Goal: Task Accomplishment & Management: Use online tool/utility

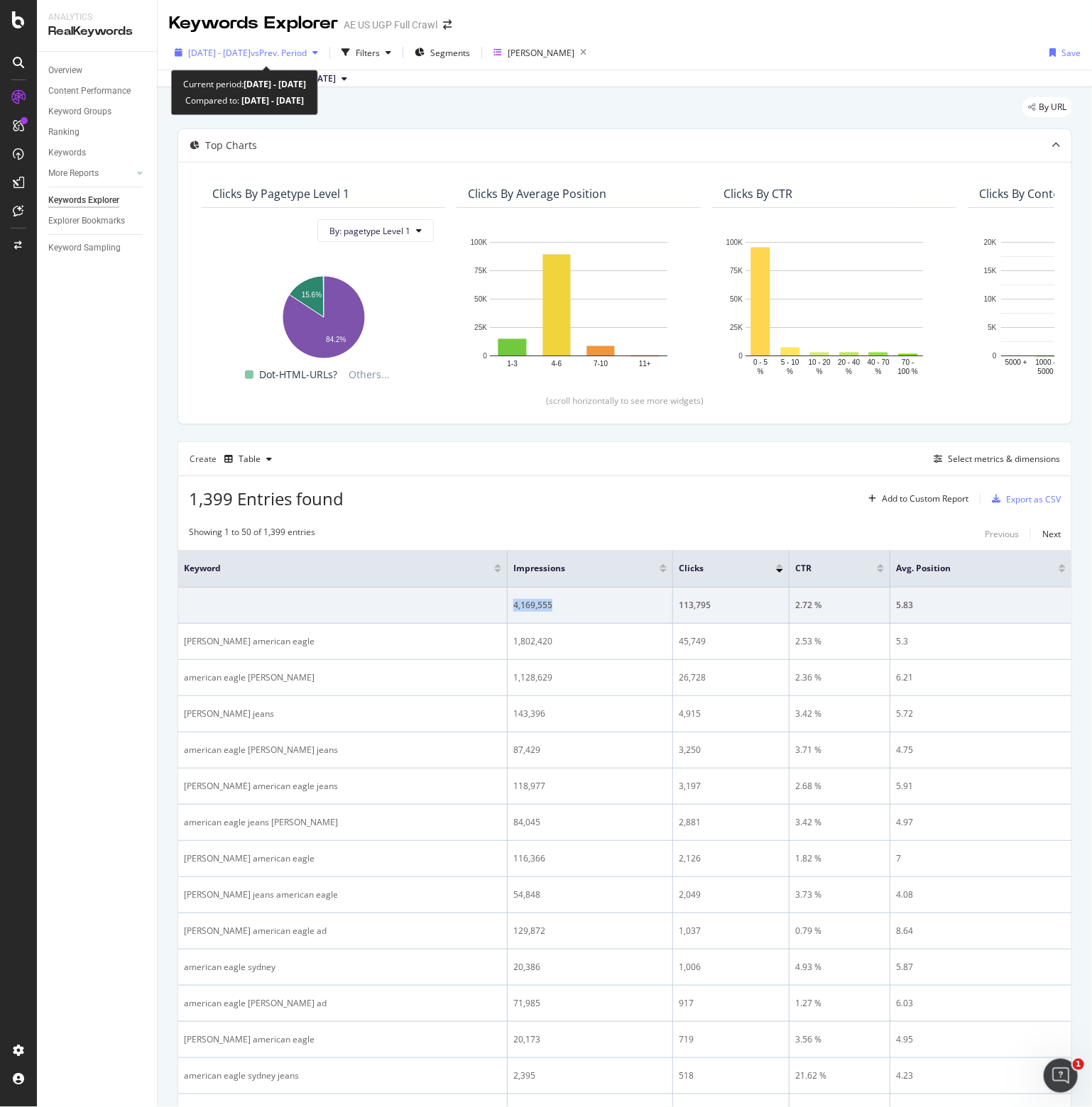
click at [286, 49] on span "vs Prev. Period" at bounding box center [278, 53] width 56 height 12
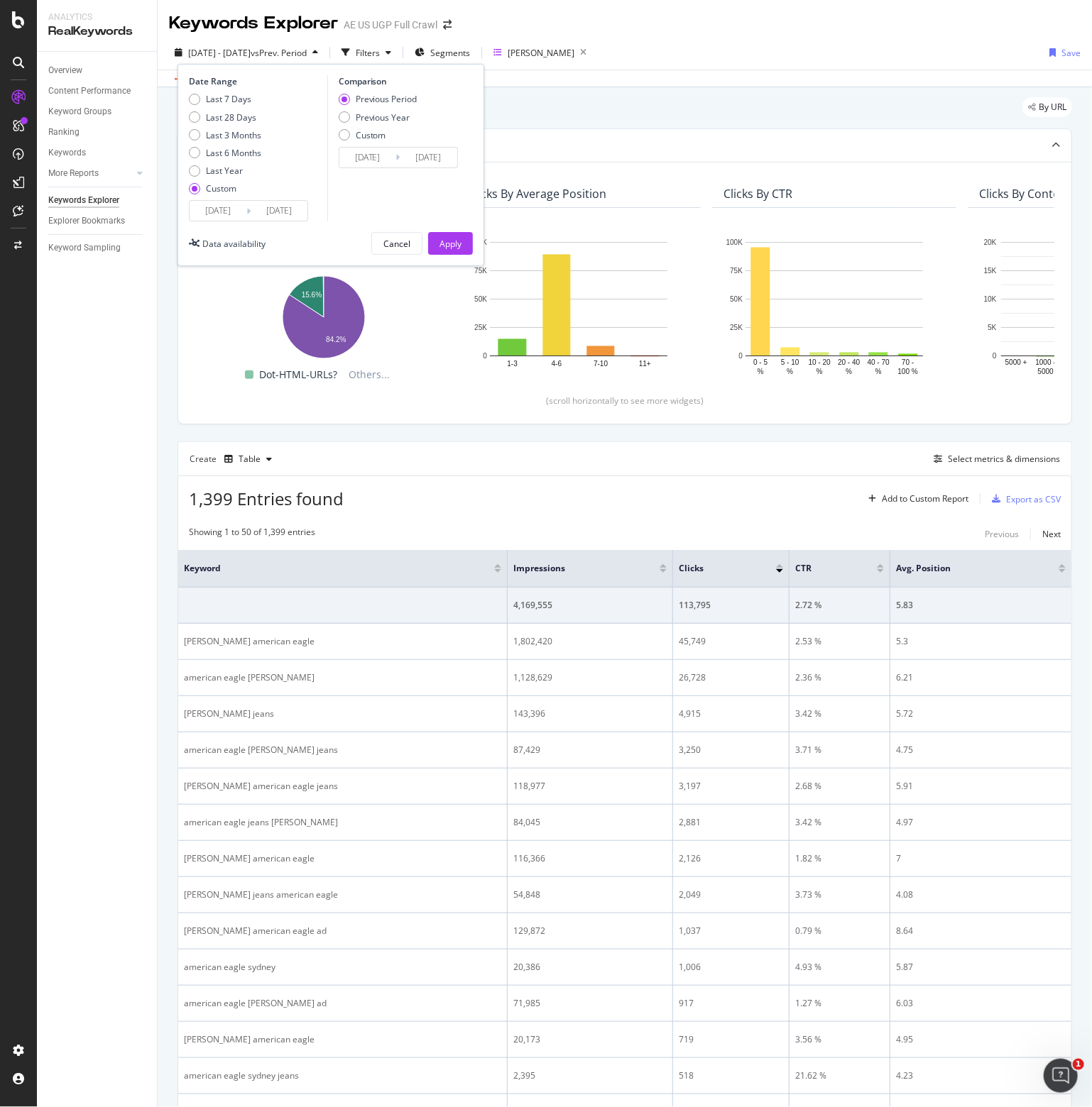
click at [222, 208] on input "[DATE]" at bounding box center [217, 211] width 57 height 20
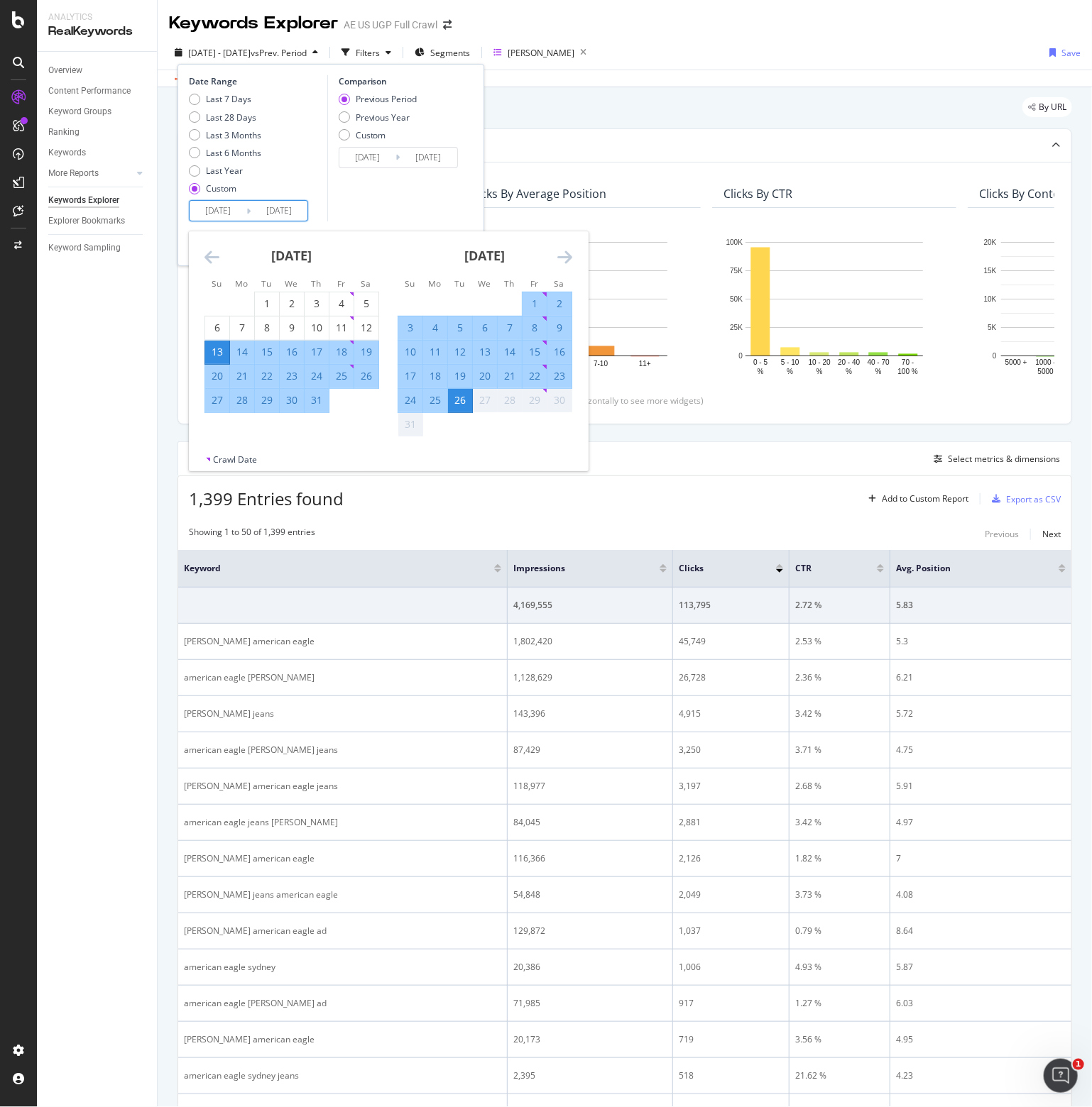
click at [215, 373] on div "20" at bounding box center [217, 376] width 24 height 14
type input "[DATE]"
click at [532, 396] on div "29" at bounding box center [534, 400] width 24 height 14
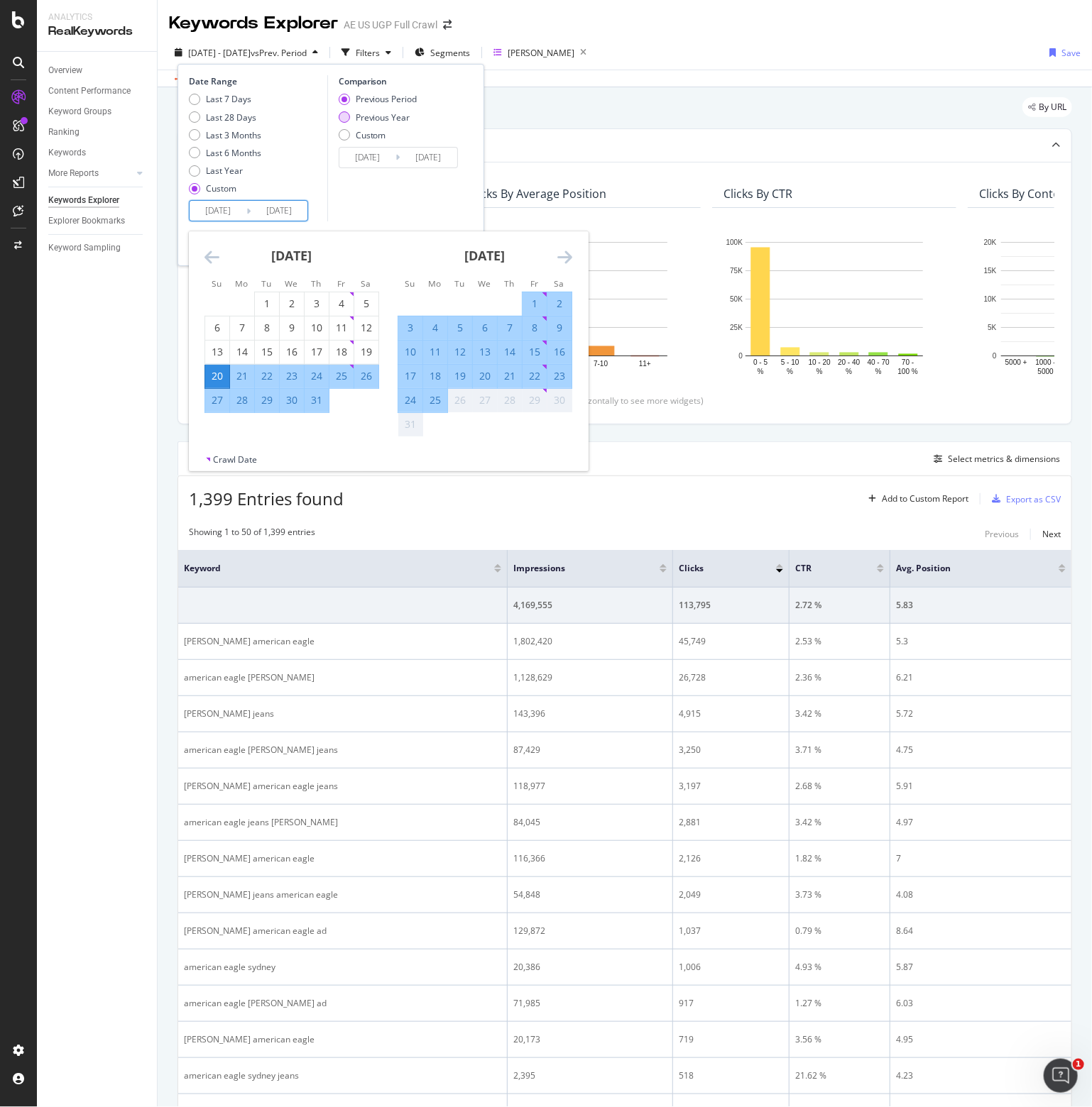
click at [379, 114] on div "Previous Year" at bounding box center [383, 117] width 54 height 12
type input "[DATE]"
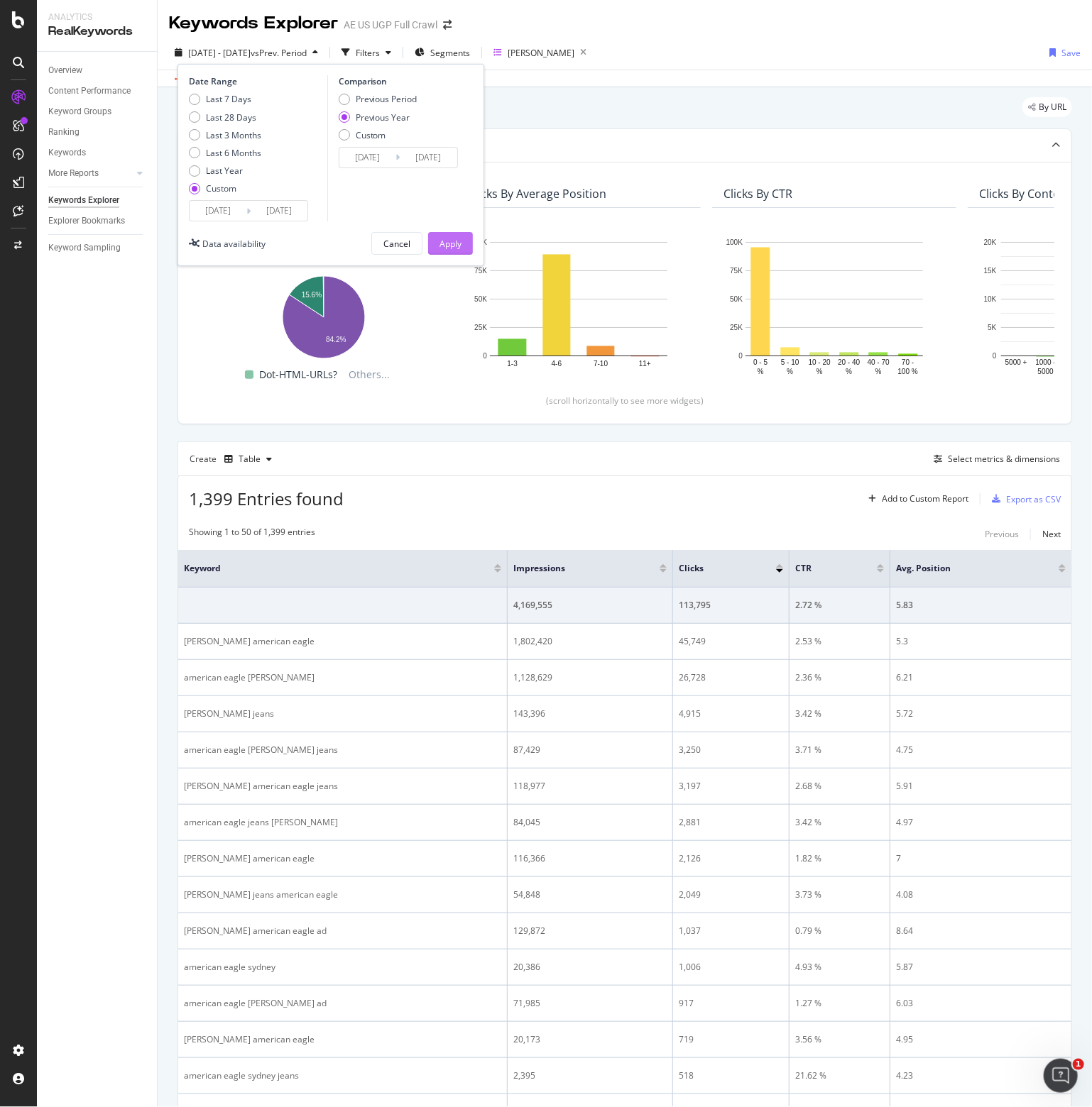
click at [448, 244] on div "Apply" at bounding box center [451, 244] width 22 height 12
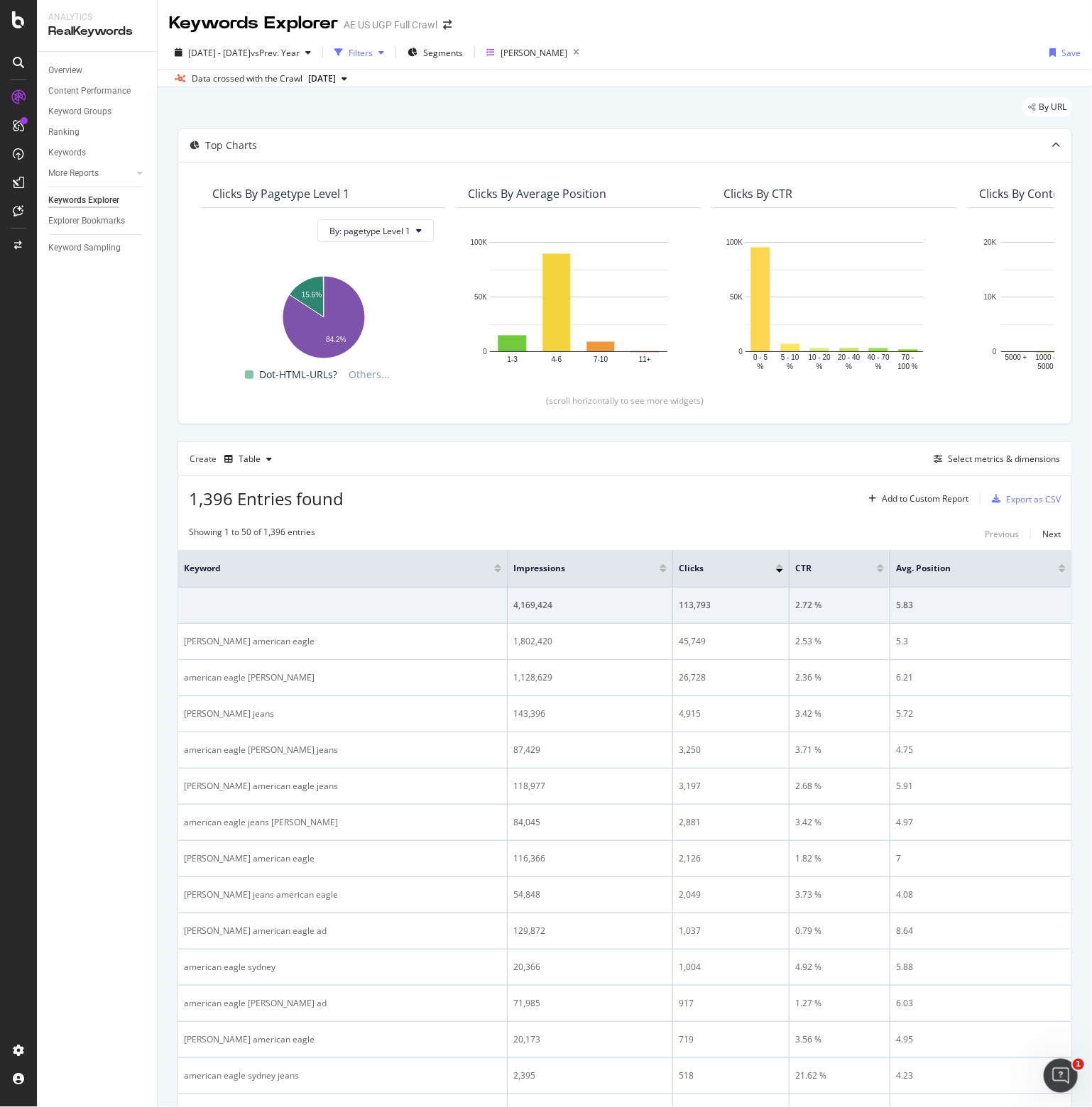
click at [373, 53] on div "Filters" at bounding box center [360, 53] width 24 height 12
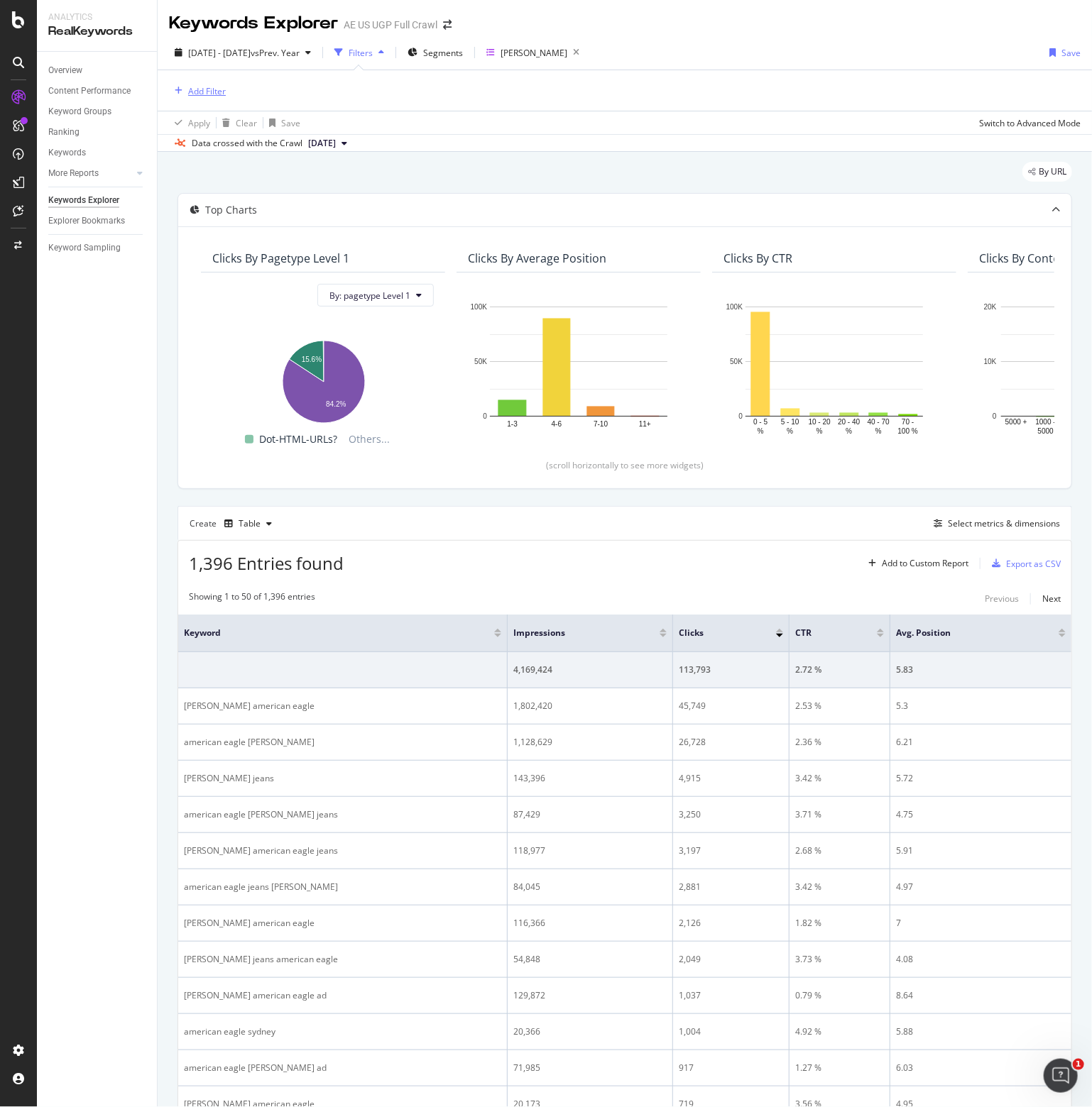
click at [211, 89] on div "Add Filter" at bounding box center [206, 91] width 37 height 12
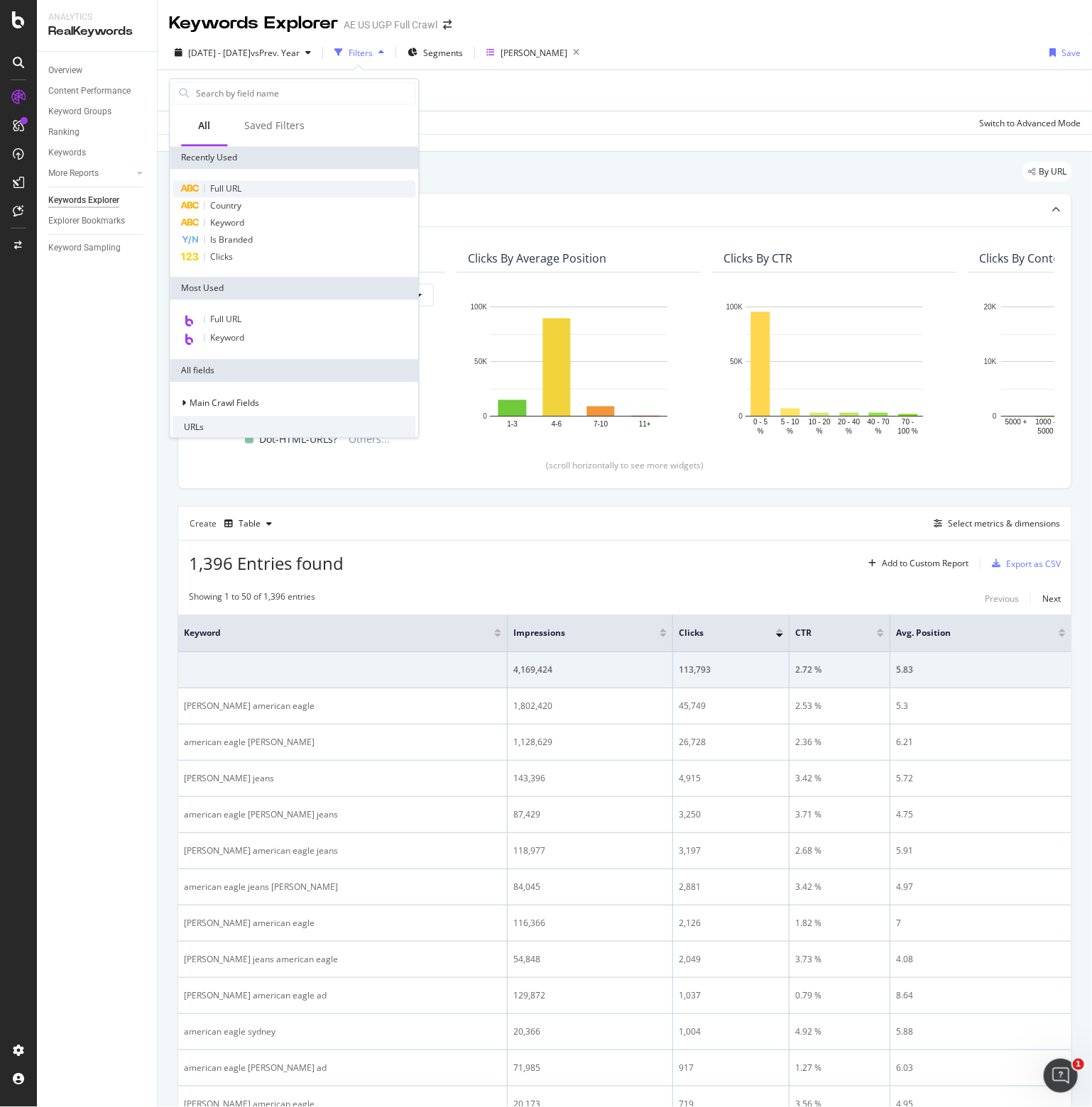
click at [224, 188] on span "Full URL" at bounding box center [225, 189] width 32 height 12
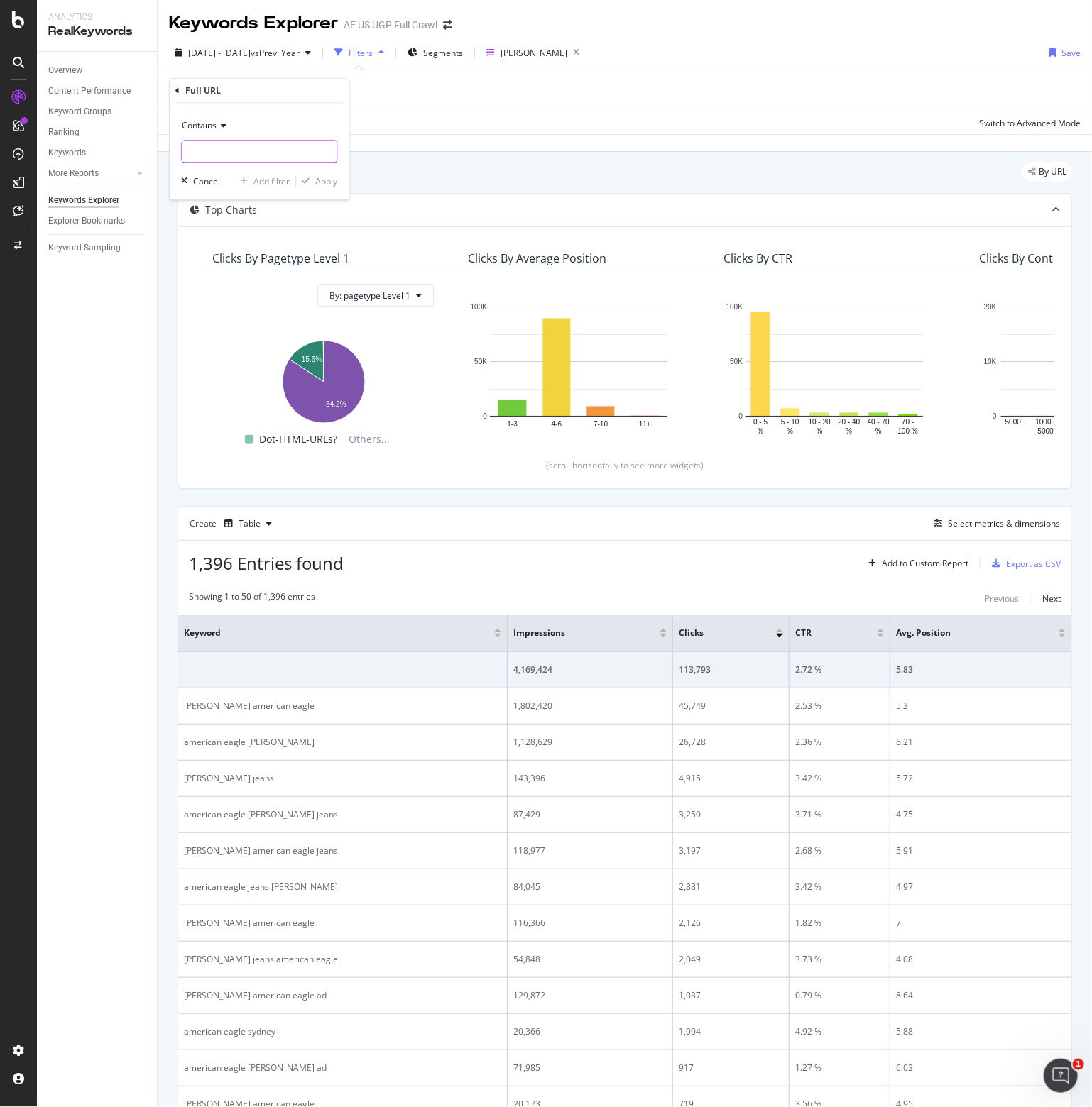
click at [213, 154] on input "text" at bounding box center [259, 152] width 155 height 23
click at [212, 129] on span "Contains" at bounding box center [199, 125] width 34 height 12
click at [261, 288] on div "Doesn't contain" at bounding box center [260, 284] width 152 height 18
click at [216, 154] on input "text" at bounding box center [259, 152] width 155 height 23
type input "/aerie/"
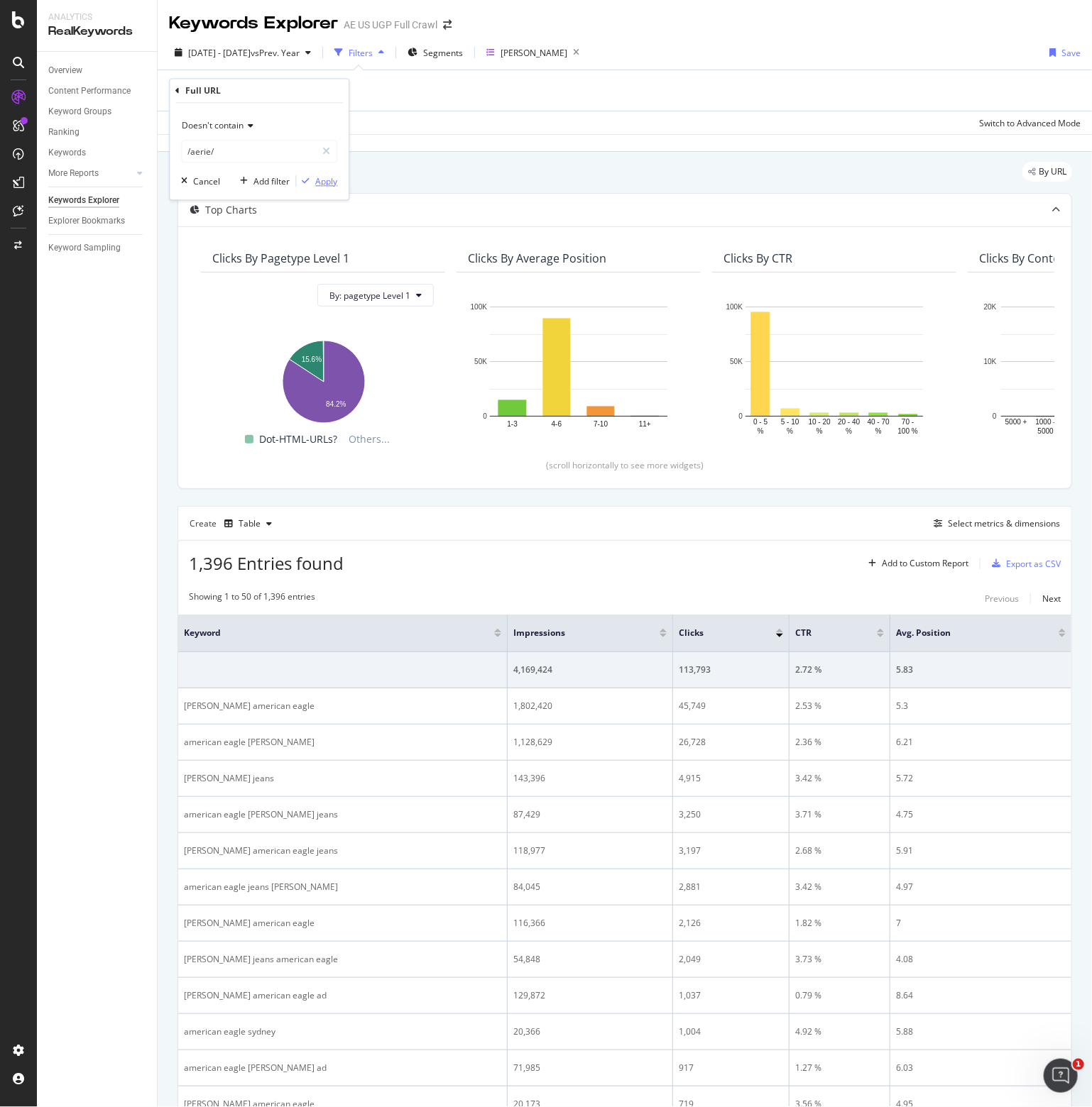
click at [334, 183] on div "Apply" at bounding box center [326, 181] width 22 height 12
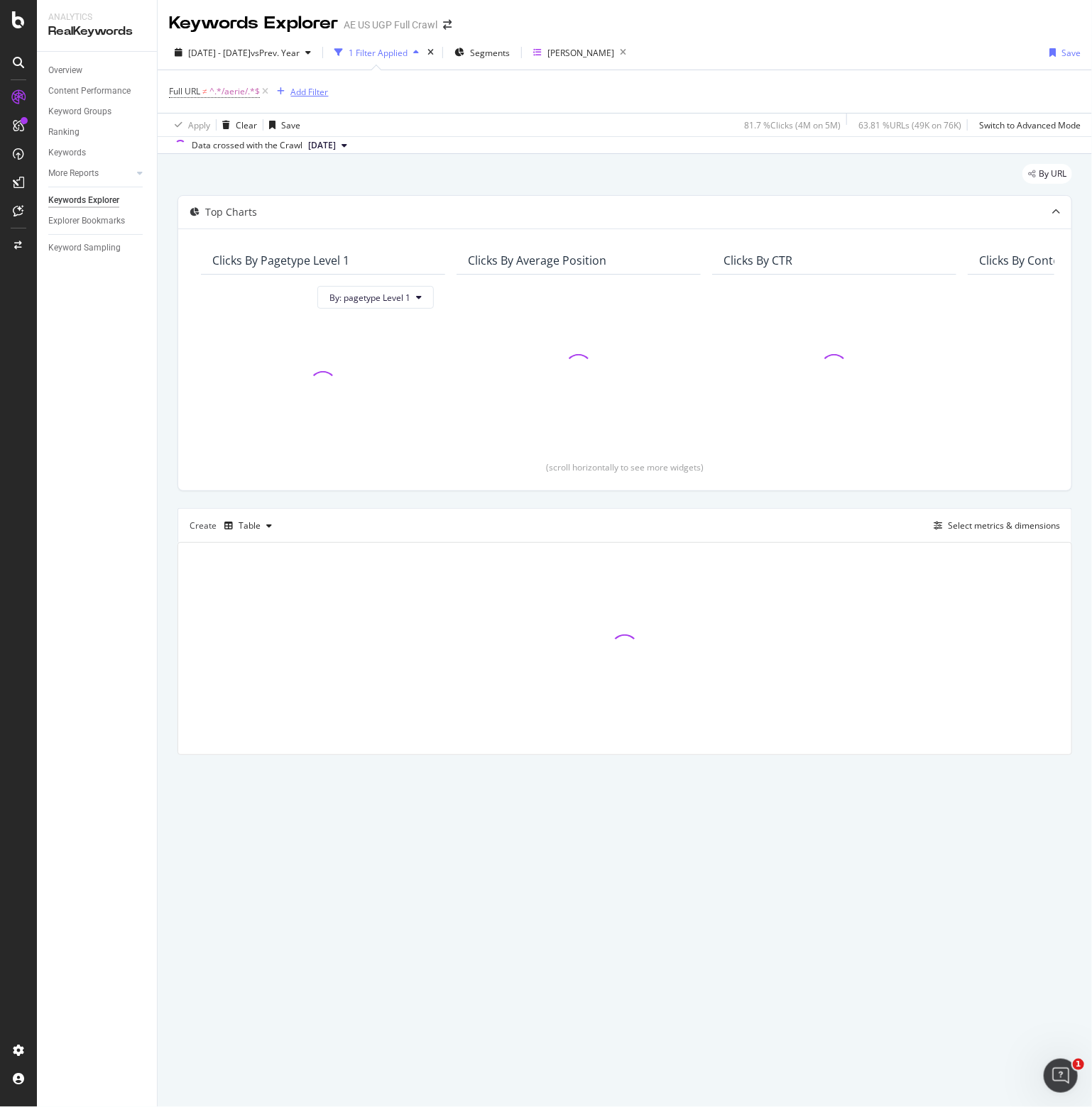
click at [291, 89] on div "Add Filter" at bounding box center [310, 92] width 37 height 12
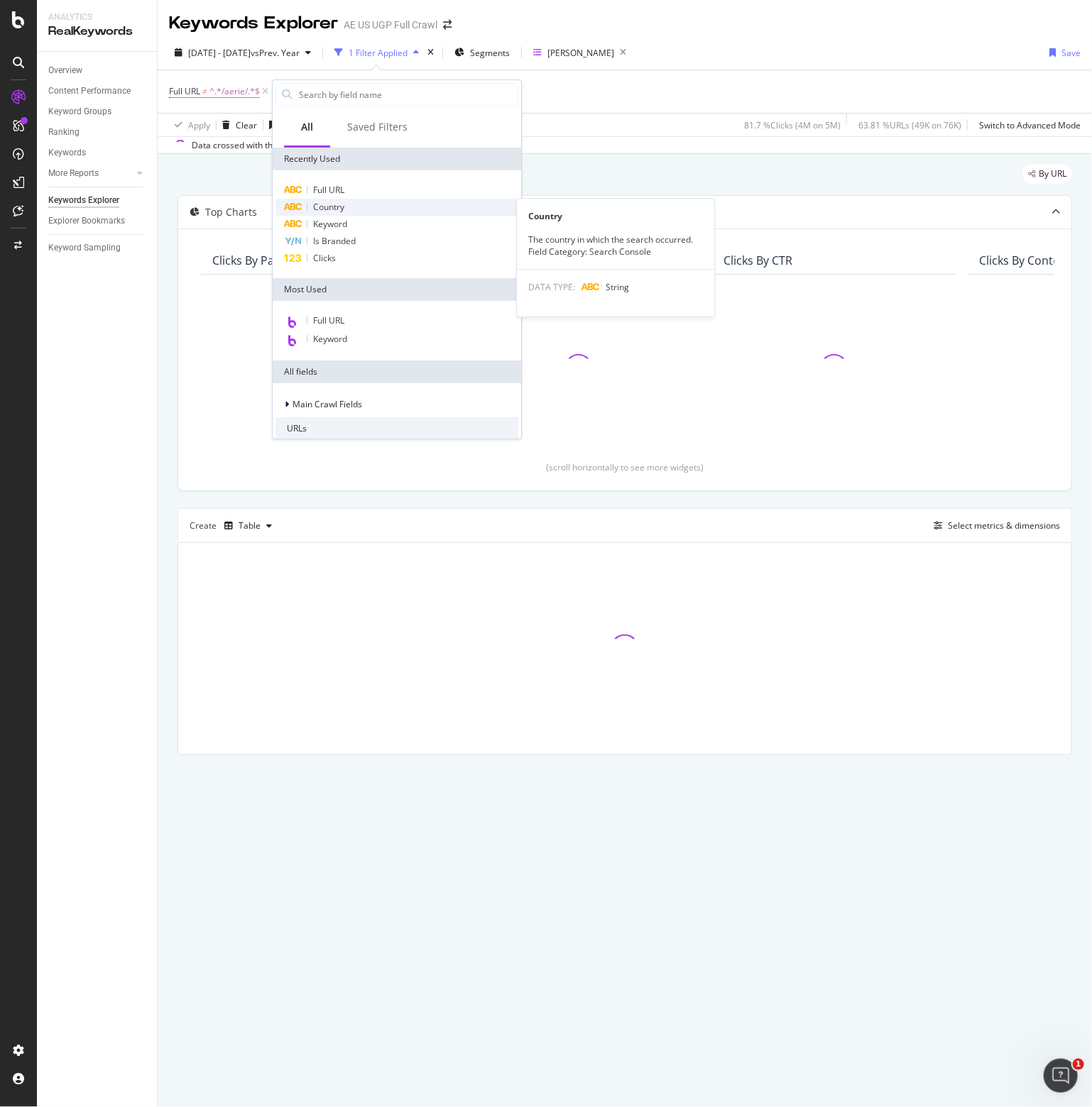
click at [321, 206] on span "Country" at bounding box center [329, 207] width 32 height 12
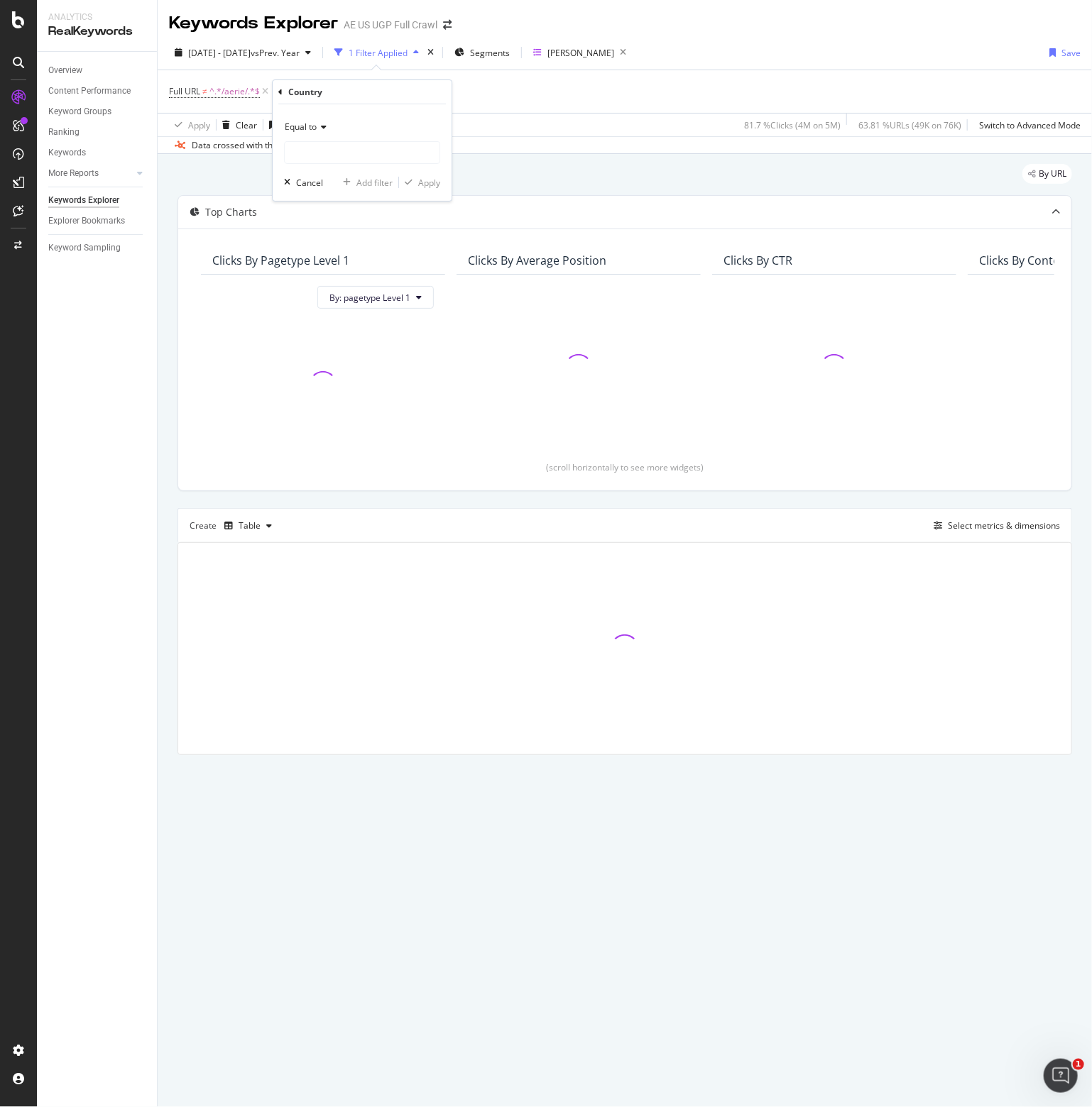
click at [307, 128] on span "Equal to" at bounding box center [301, 126] width 32 height 12
click at [332, 154] on input "text" at bounding box center [362, 152] width 155 height 23
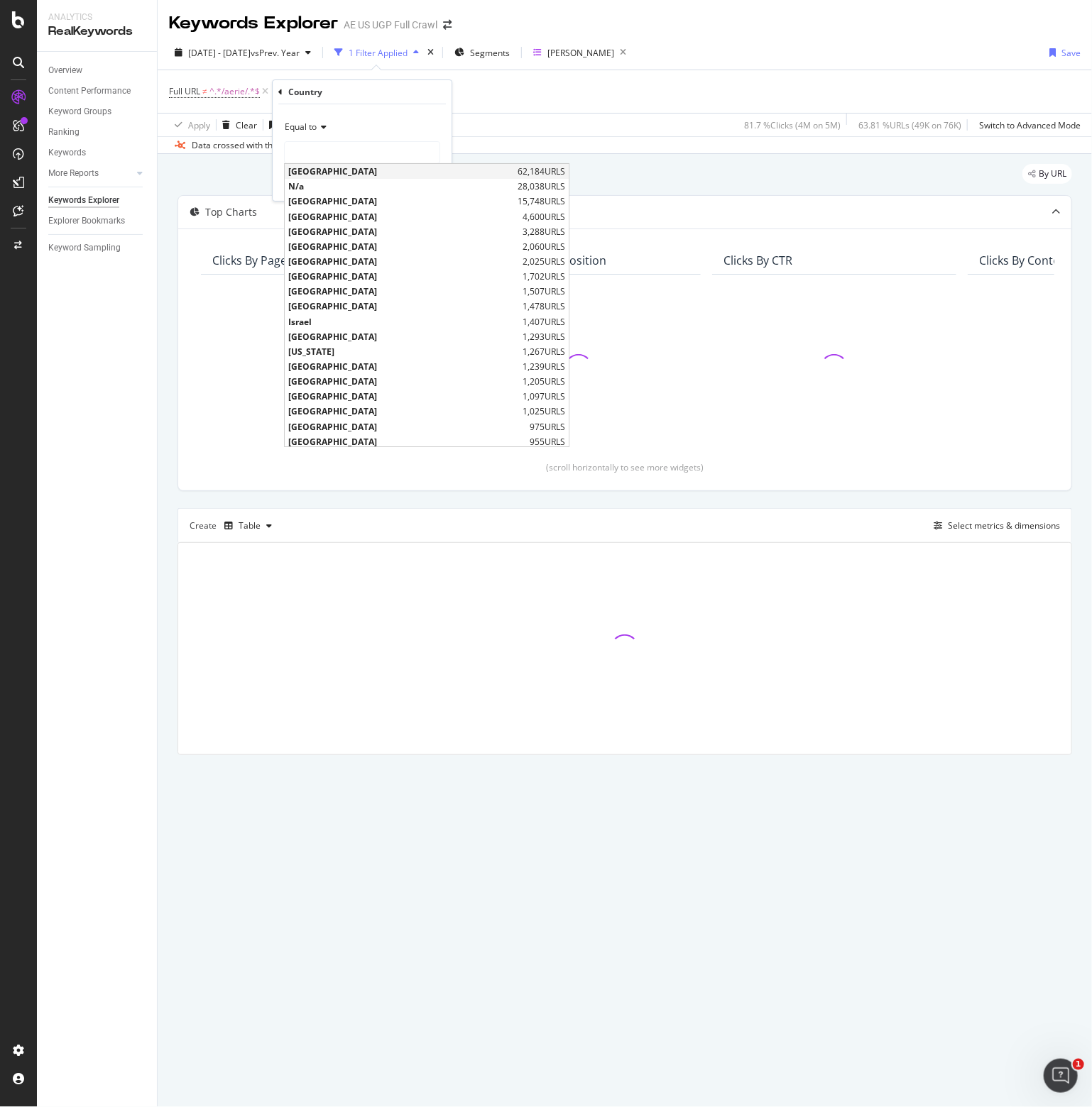
click at [335, 175] on span "[GEOGRAPHIC_DATA]" at bounding box center [401, 171] width 226 height 12
type input "[GEOGRAPHIC_DATA]"
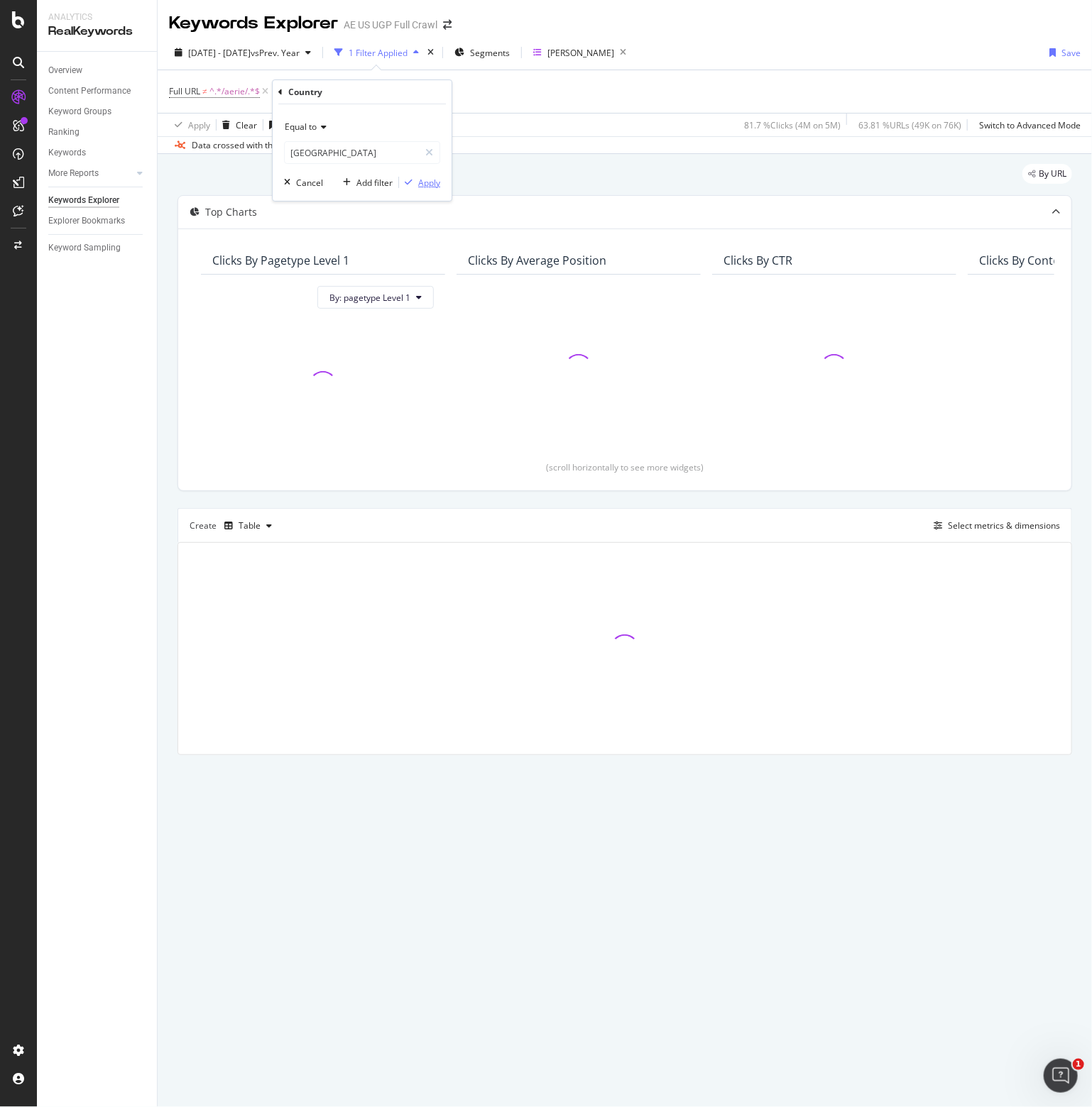
click at [429, 186] on div "Apply" at bounding box center [429, 183] width 22 height 12
click at [636, 53] on icon "button" at bounding box center [627, 52] width 18 height 20
click at [616, 49] on div "Keyword Groups" at bounding box center [584, 53] width 65 height 12
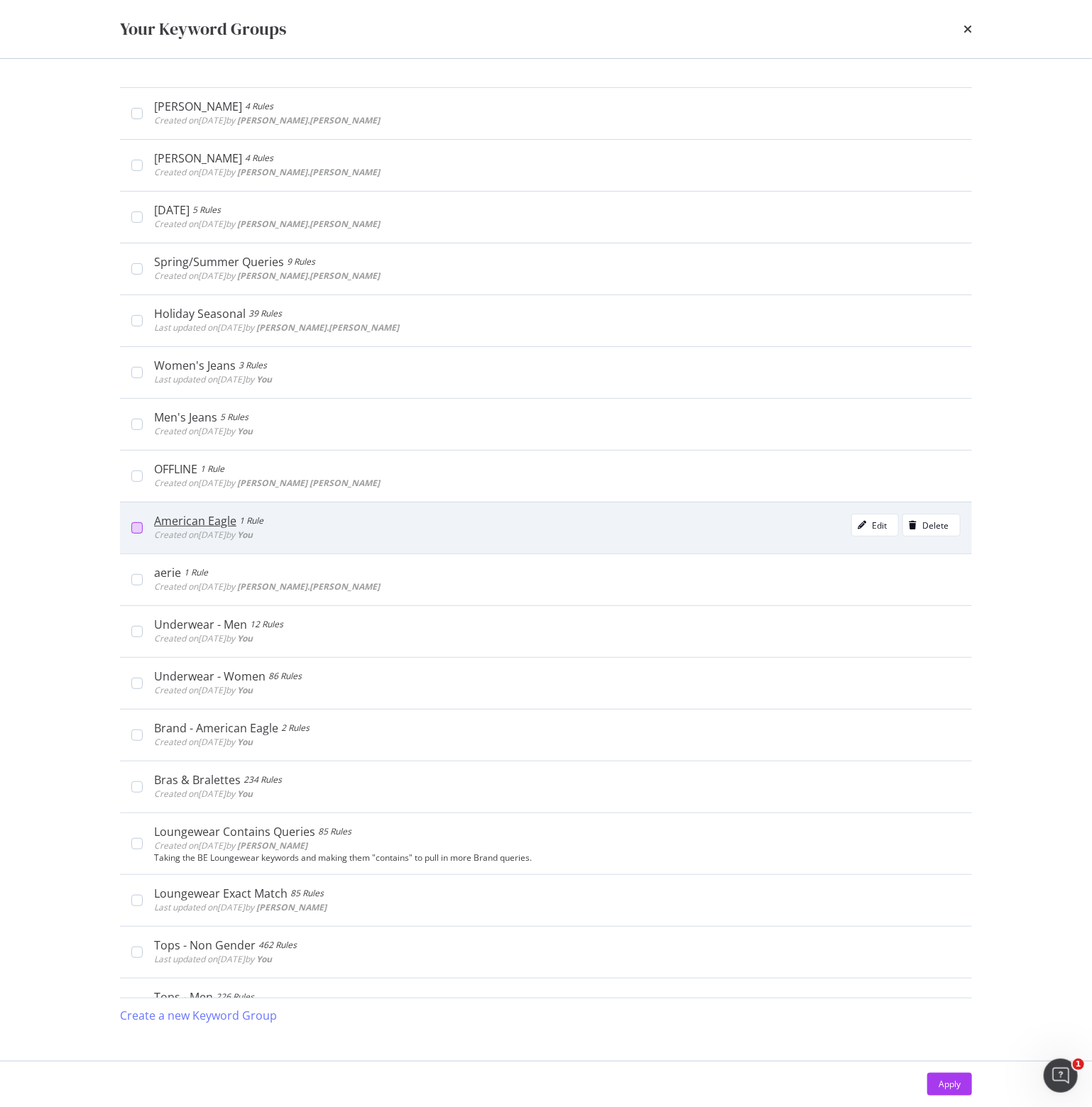
click at [139, 525] on div "modal" at bounding box center [136, 527] width 11 height 11
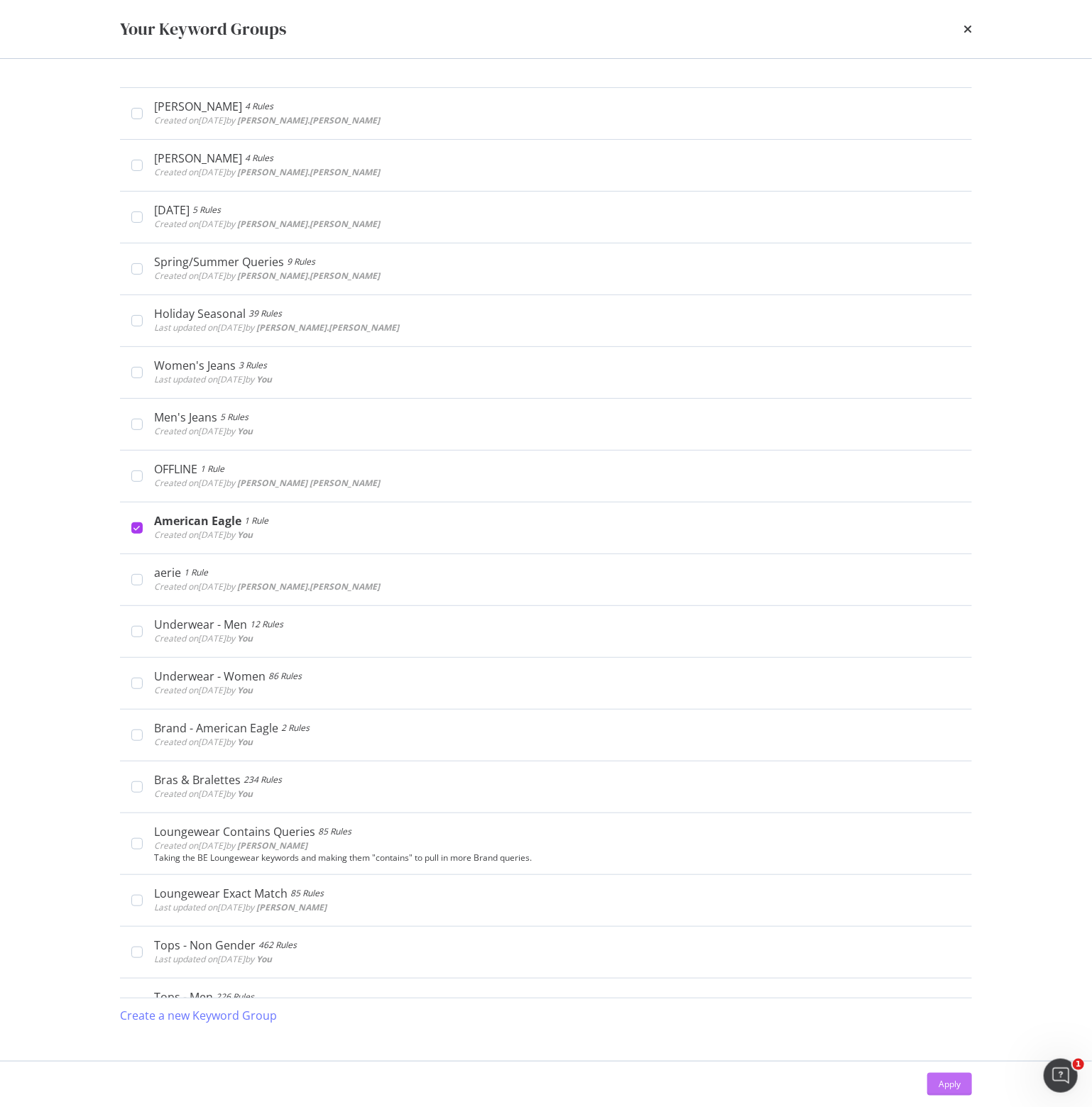
click at [953, 1084] on div "Apply" at bounding box center [950, 1084] width 22 height 12
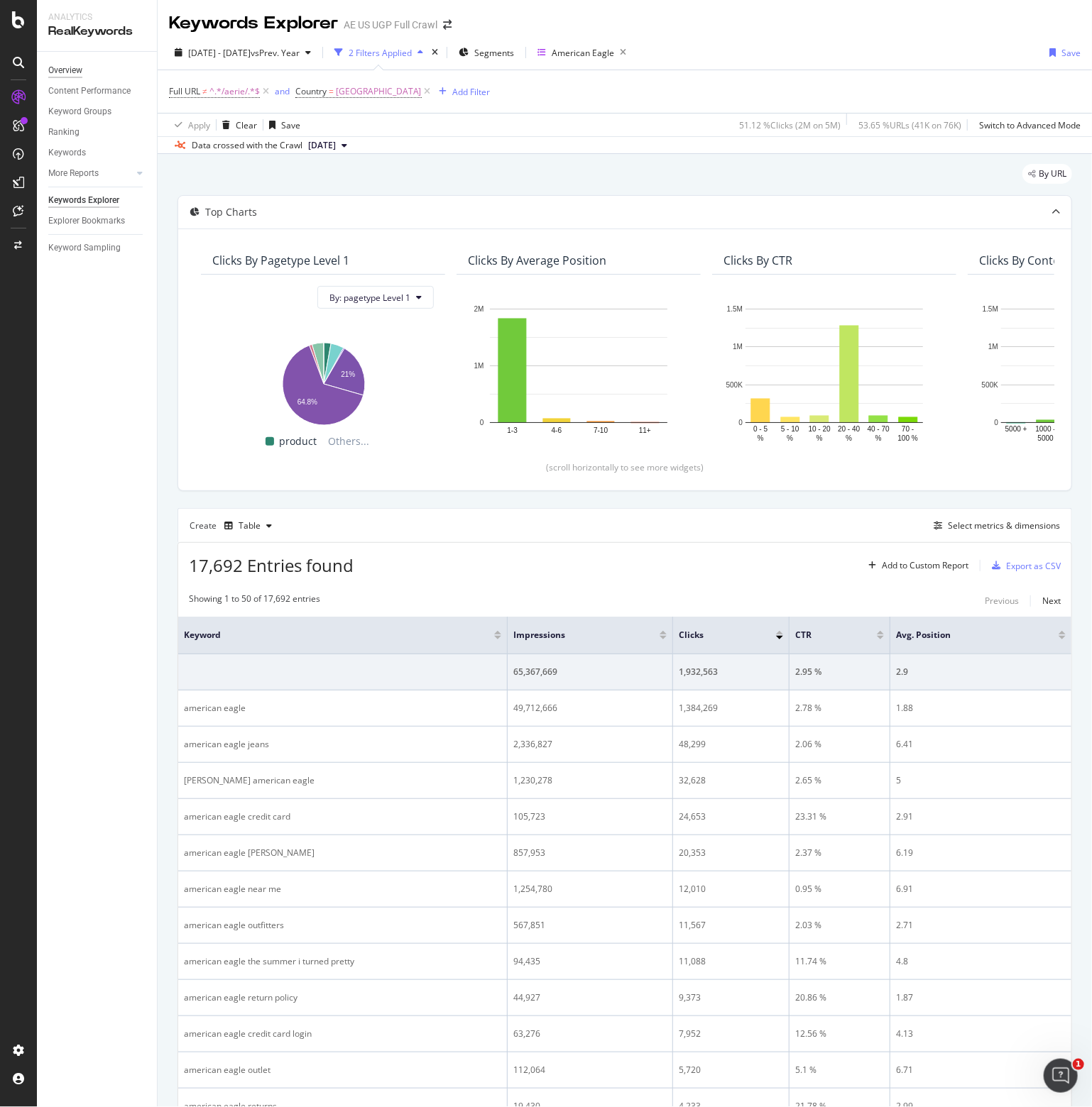
click at [63, 70] on div "Overview" at bounding box center [65, 70] width 34 height 15
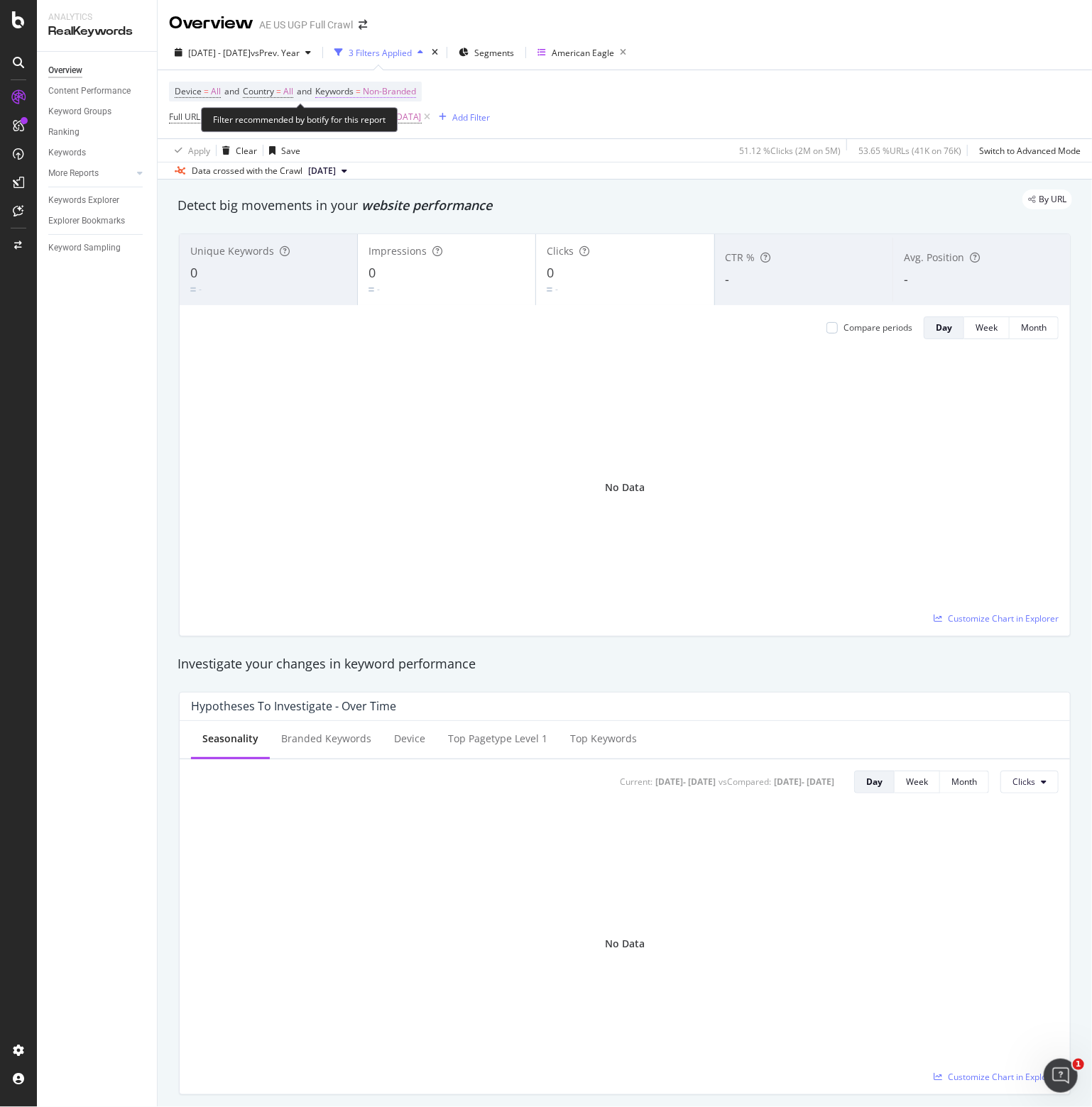
click at [382, 94] on span "Non-Branded" at bounding box center [389, 91] width 54 height 20
click at [397, 124] on div "button" at bounding box center [404, 125] width 17 height 9
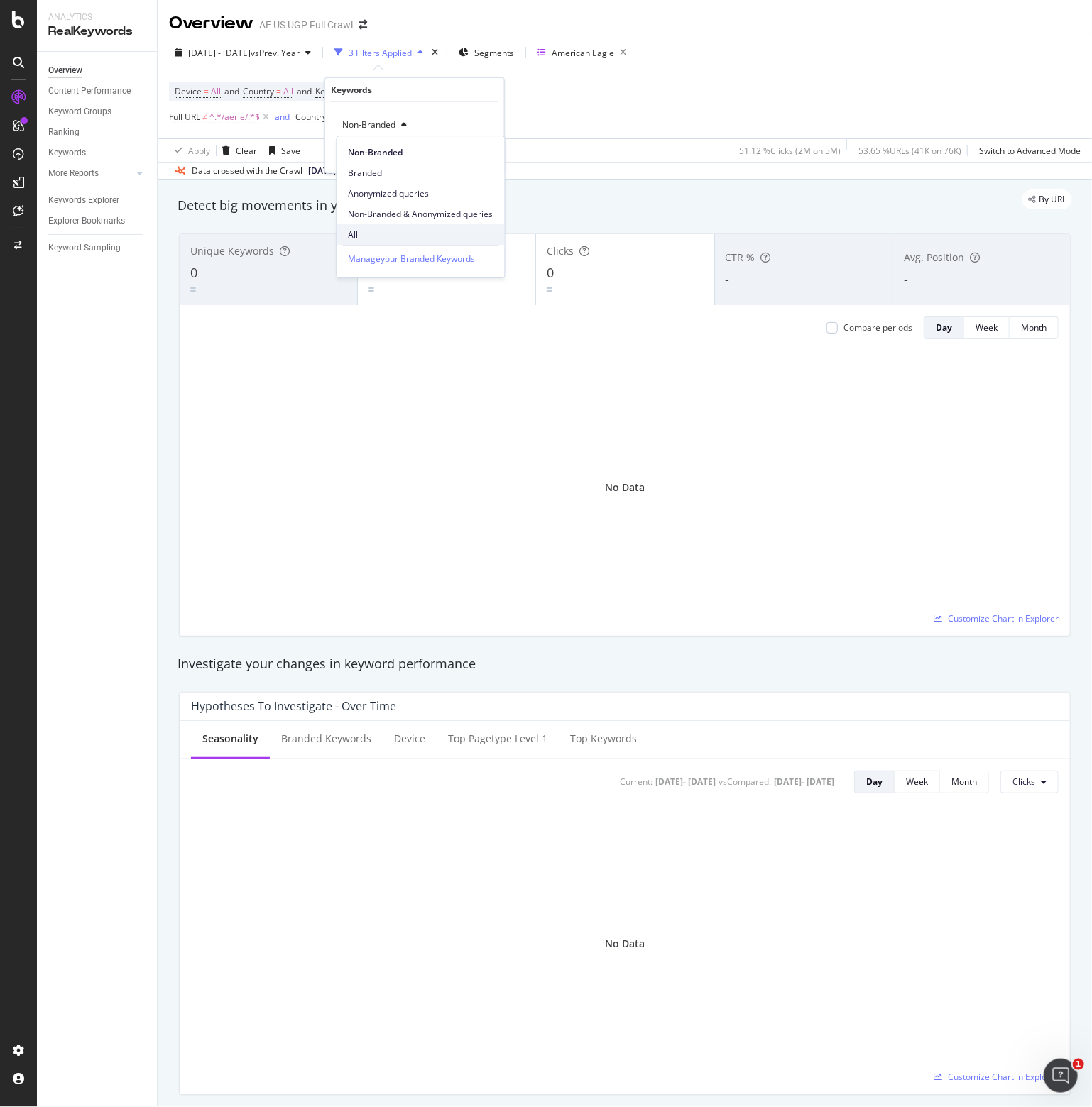
click at [360, 233] on span "All" at bounding box center [421, 234] width 145 height 12
click at [472, 156] on div "Apply" at bounding box center [481, 154] width 22 height 12
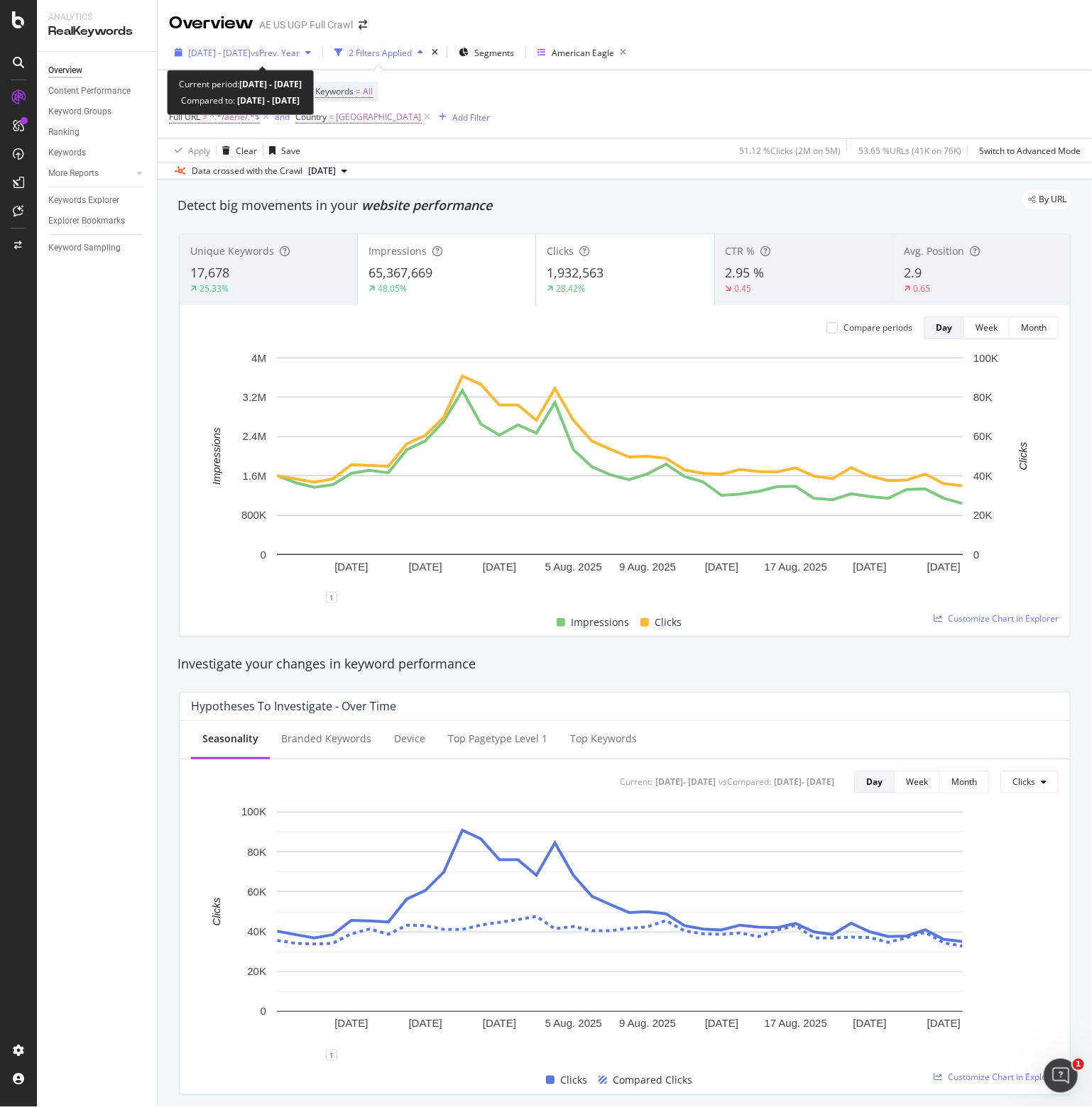
click at [250, 51] on span "[DATE] - [DATE]" at bounding box center [219, 53] width 62 height 12
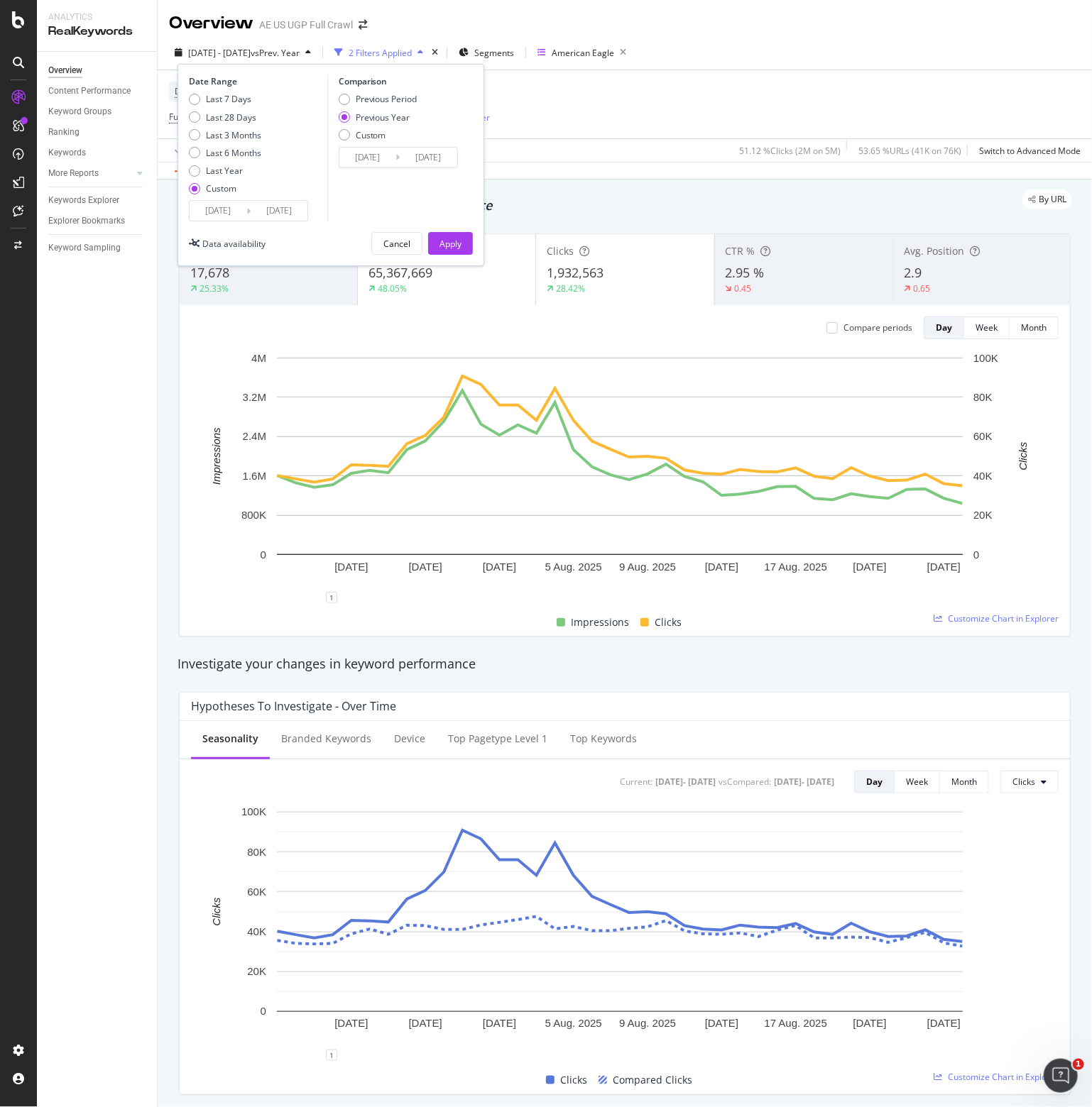
click at [225, 209] on input "[DATE]" at bounding box center [217, 211] width 57 height 20
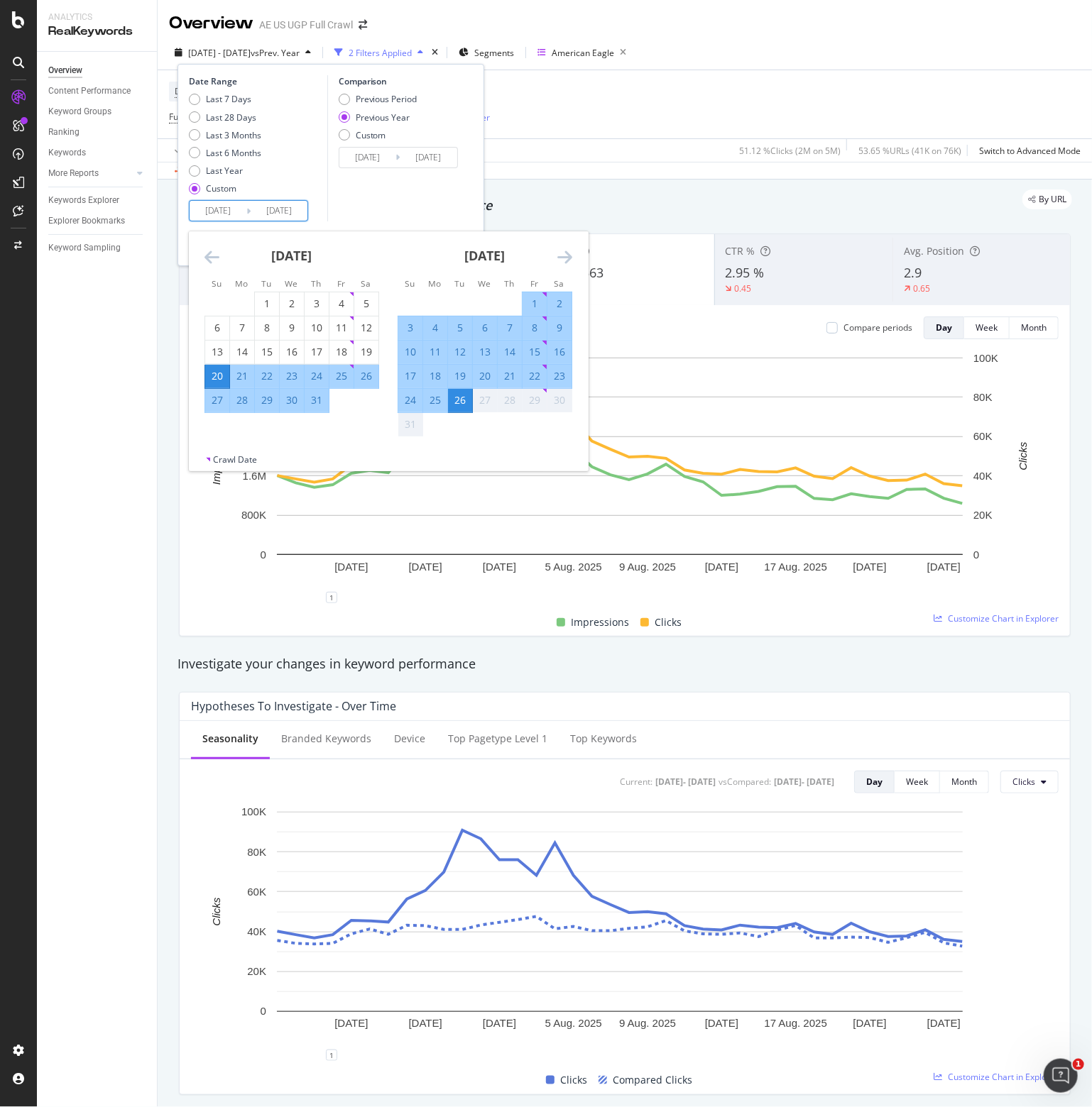
click at [292, 401] on div "30" at bounding box center [291, 400] width 24 height 14
type input "[DATE]"
click at [291, 402] on div "30" at bounding box center [291, 400] width 24 height 14
type input "[DATE]"
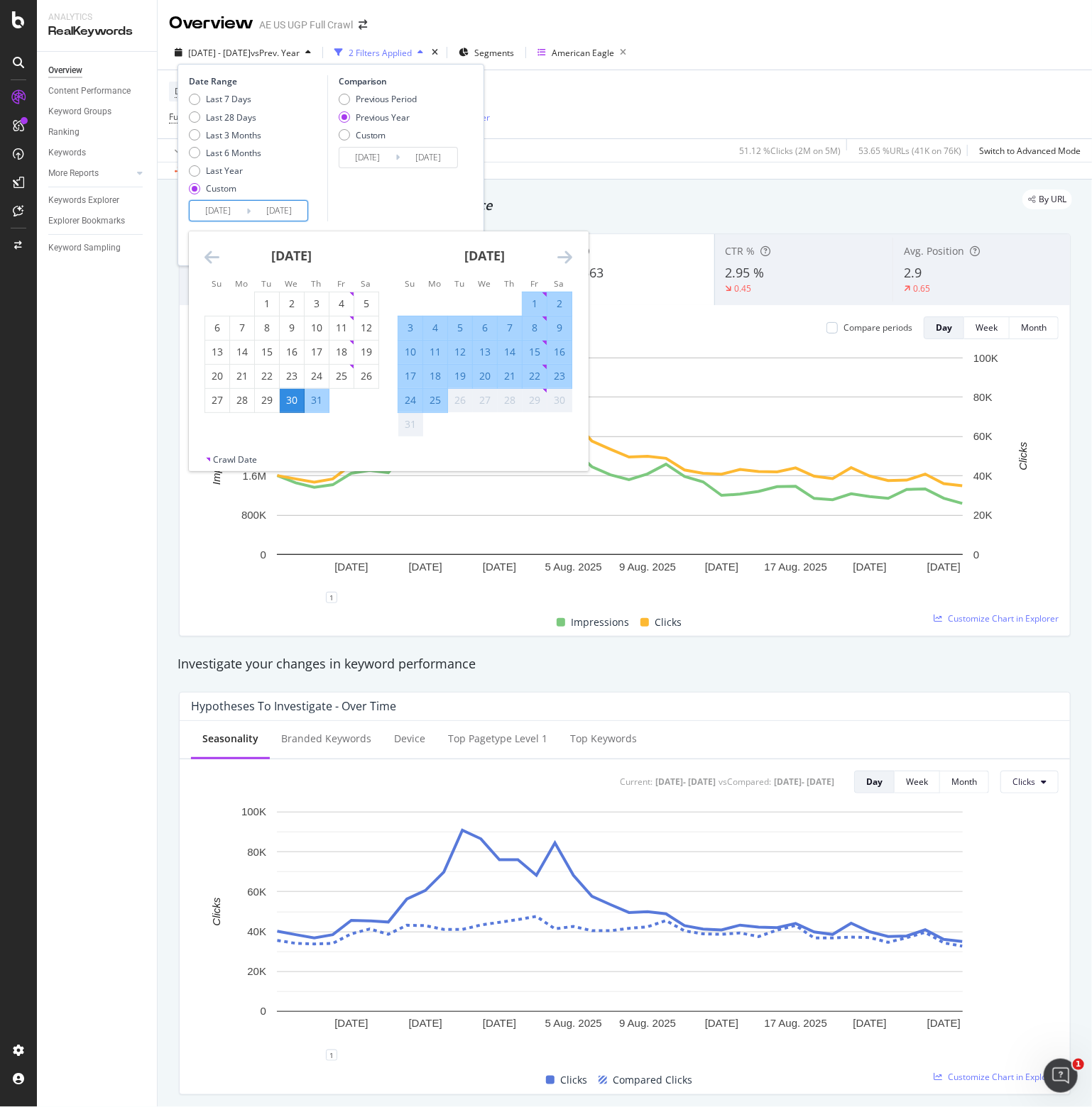
type input "[DATE]"
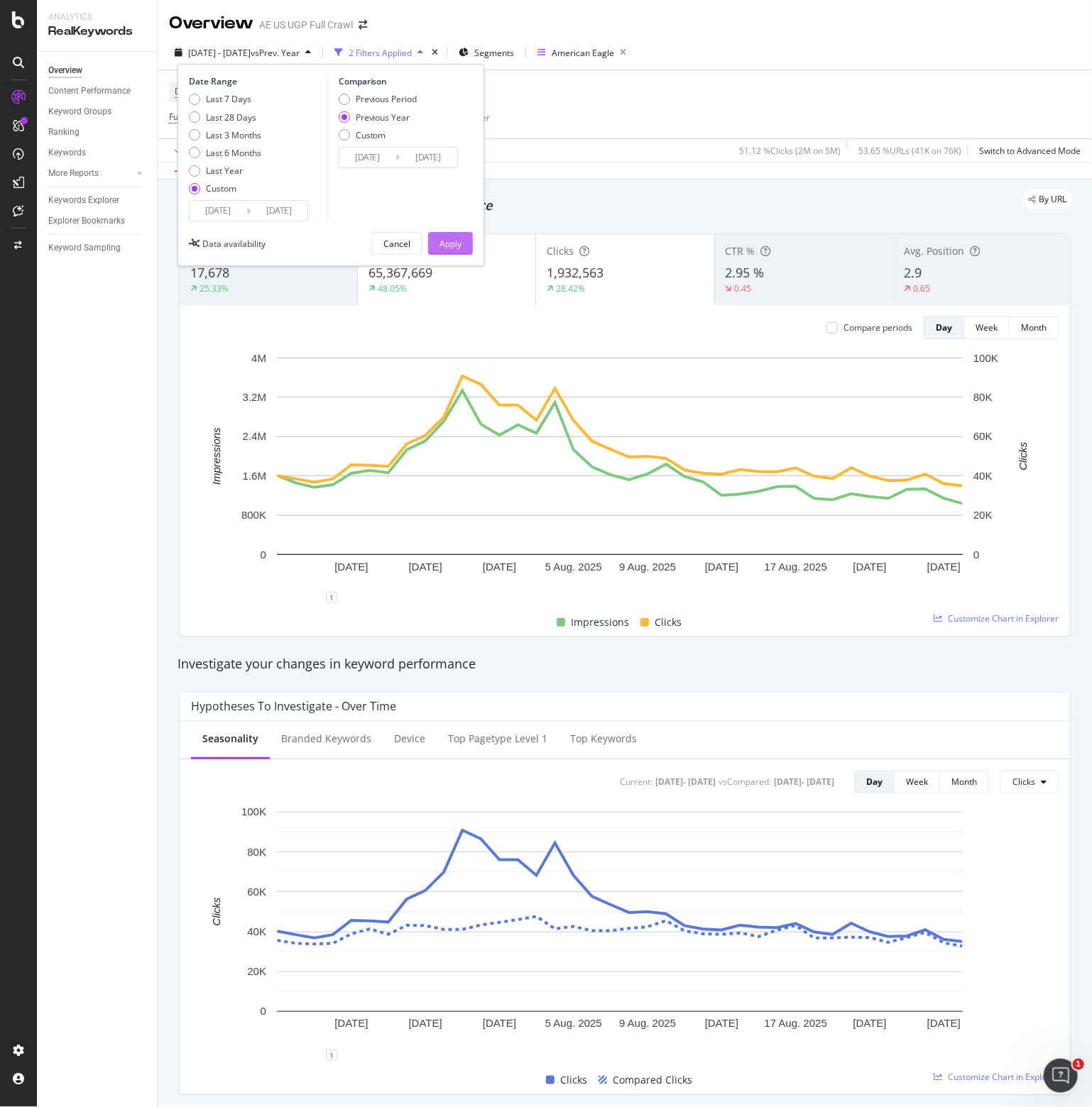
click at [445, 241] on div "Apply" at bounding box center [451, 244] width 22 height 12
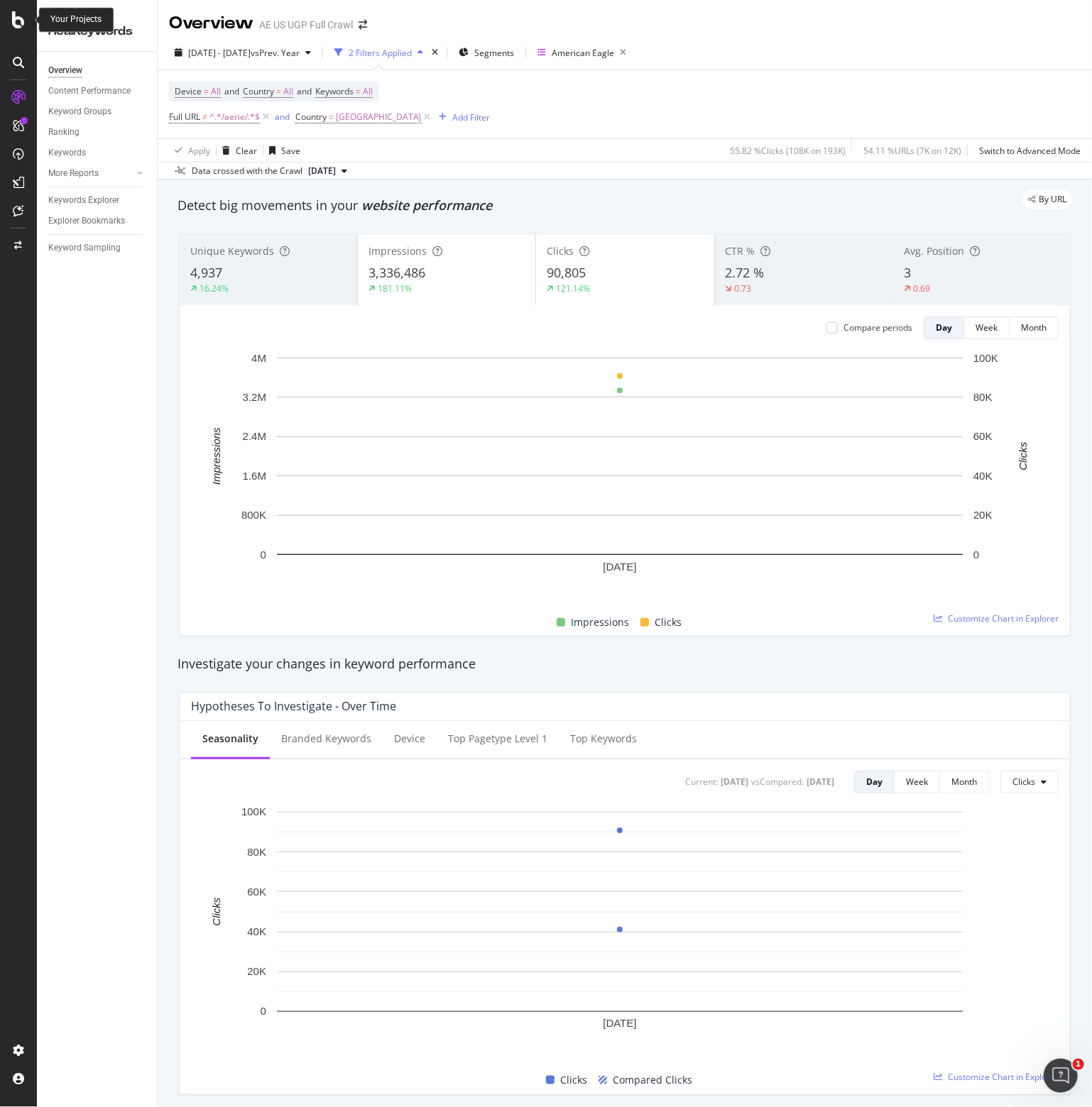
click at [12, 12] on icon at bounding box center [18, 19] width 12 height 17
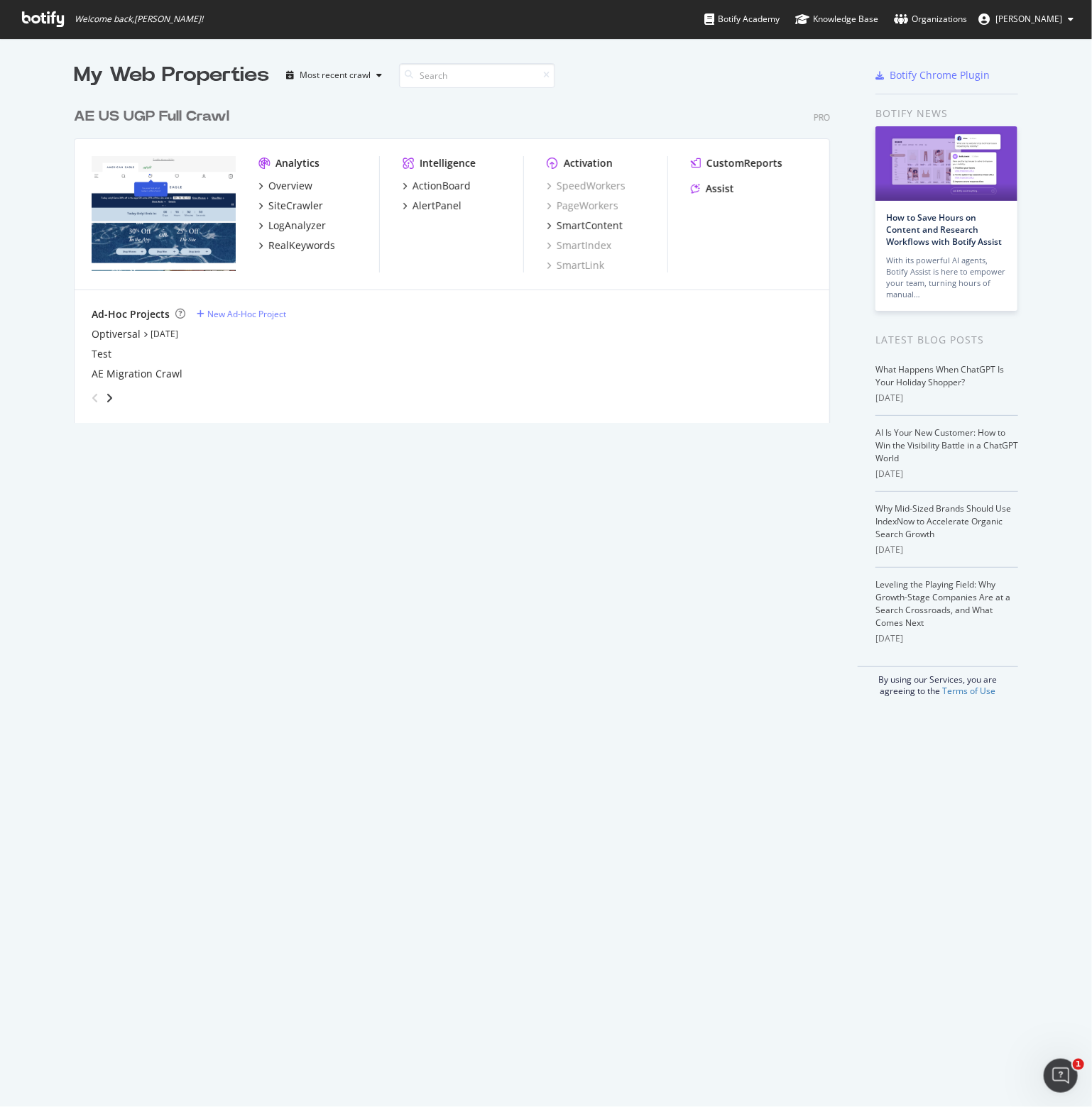
scroll to position [1095, 1071]
click at [439, 184] on div "ActionBoard" at bounding box center [441, 186] width 58 height 14
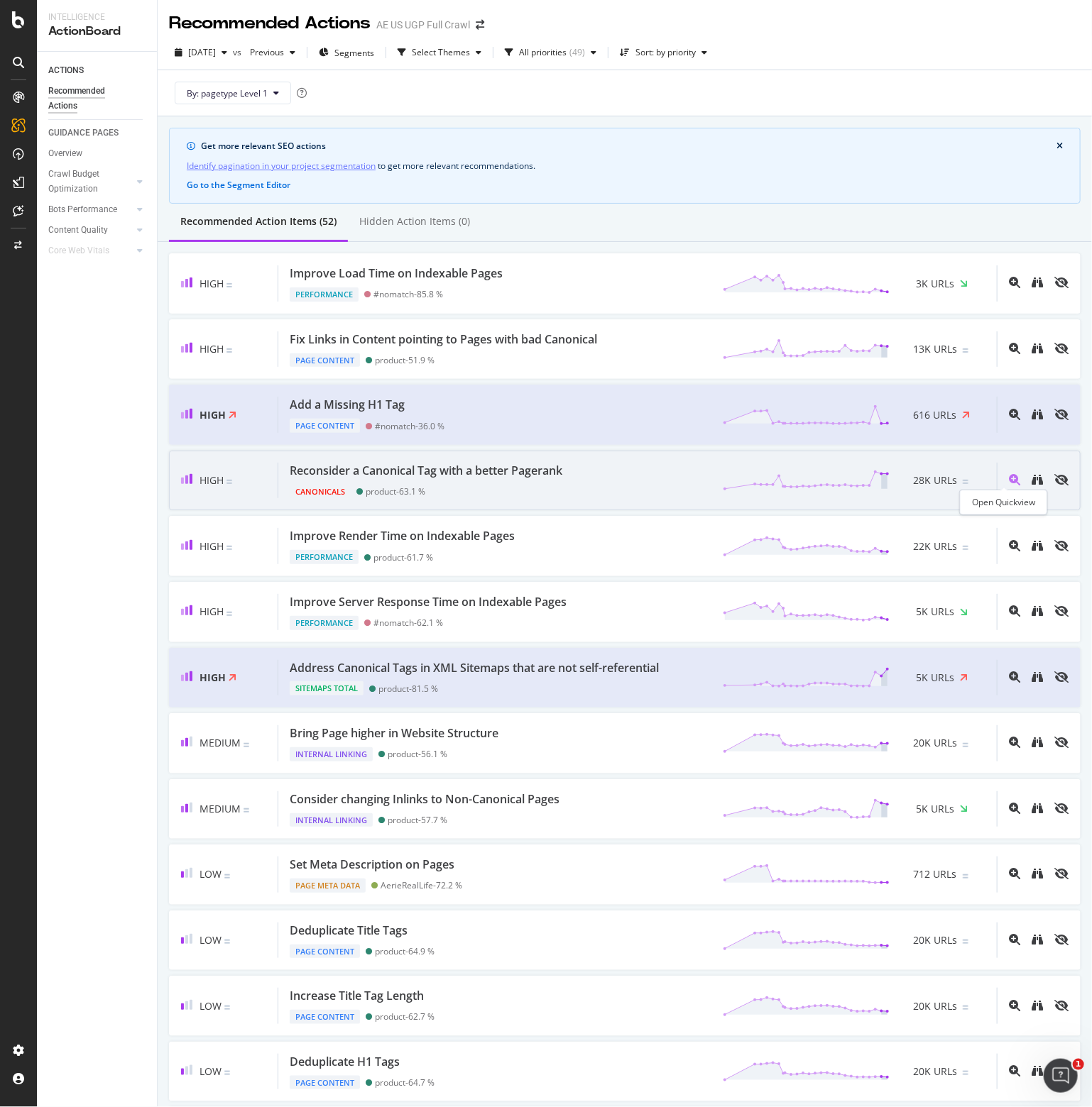
click at [1008, 478] on icon "magnifying-glass-plus" at bounding box center [1013, 479] width 11 height 11
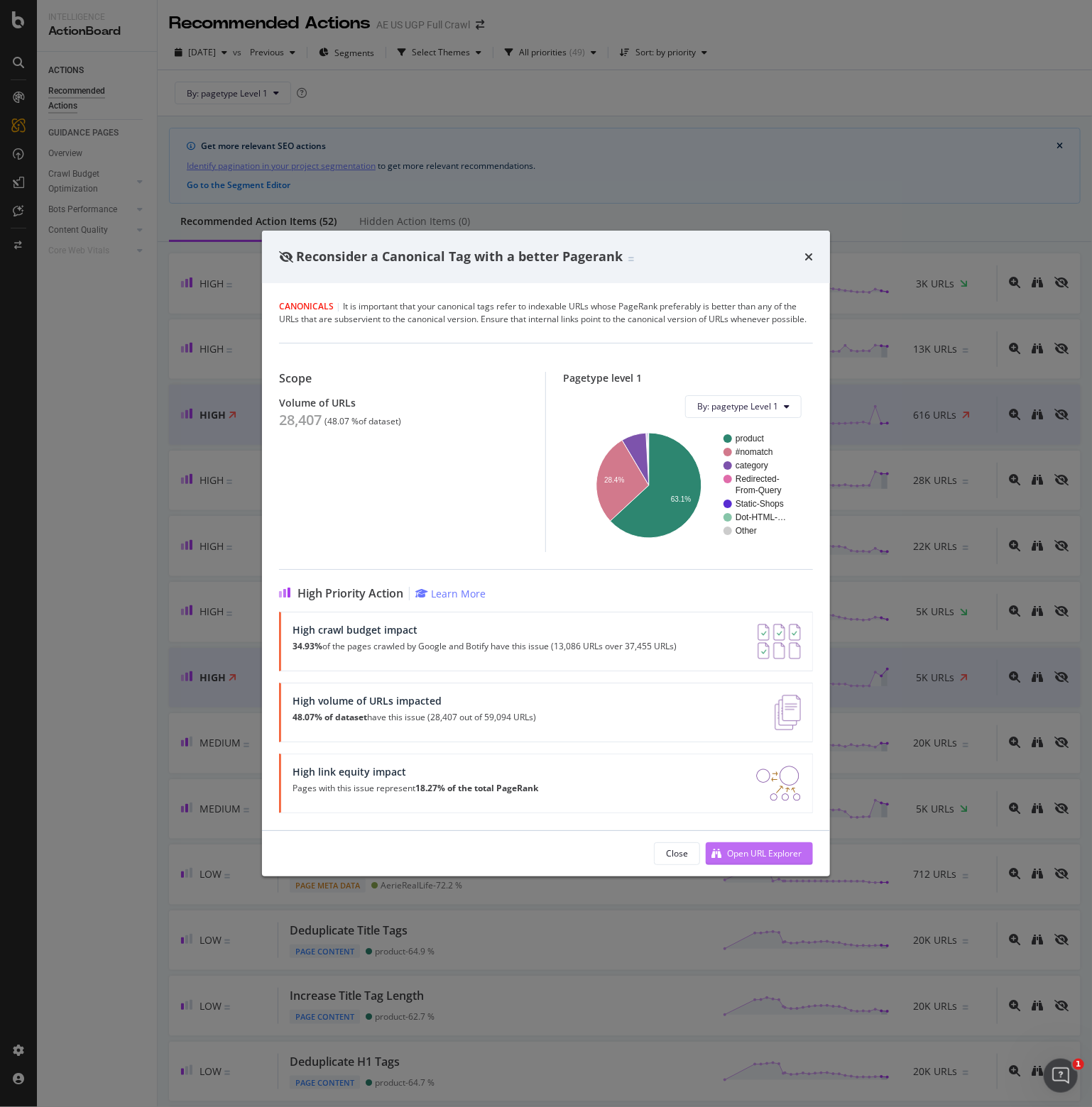
click at [775, 843] on div "Open URL Explorer" at bounding box center [753, 853] width 96 height 21
